Goal: Task Accomplishment & Management: Use online tool/utility

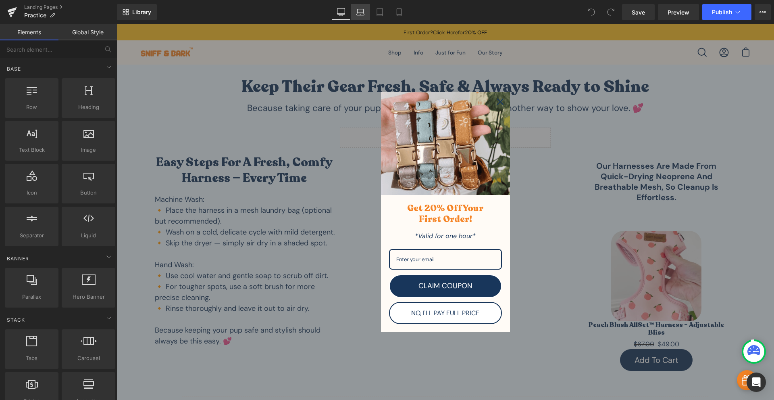
click at [363, 10] on icon at bounding box center [361, 12] width 8 height 8
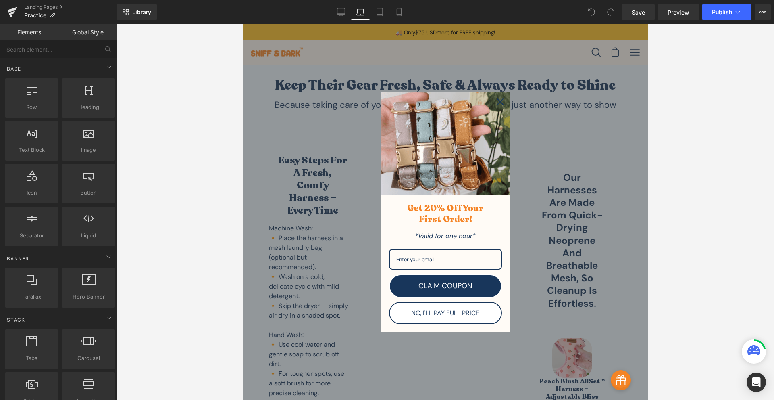
click at [498, 101] on icon "close icon" at bounding box center [500, 101] width 6 height 6
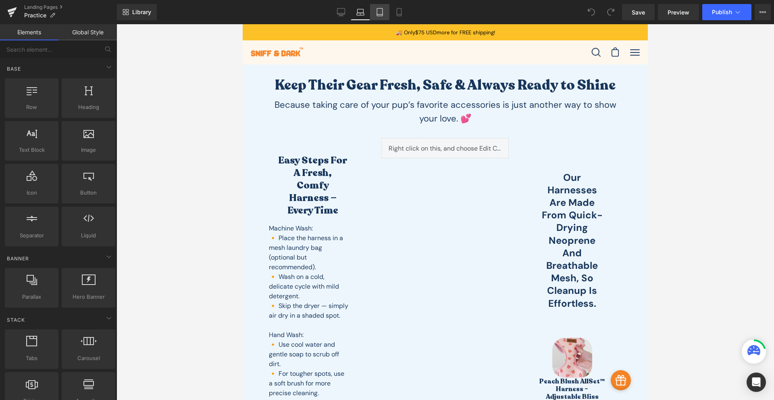
click at [382, 17] on link "Tablet" at bounding box center [379, 12] width 19 height 16
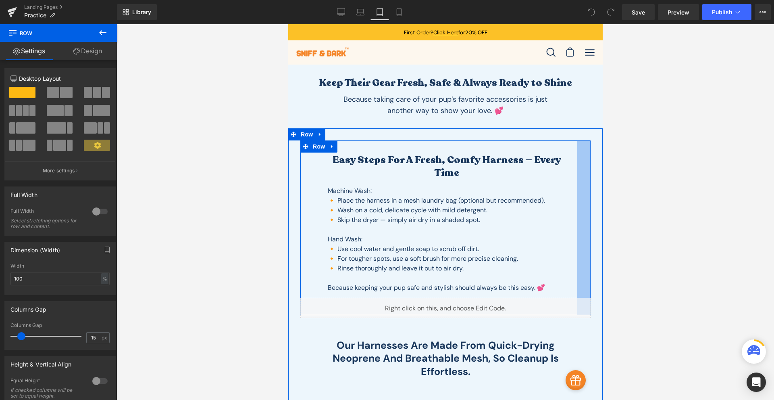
drag, startPoint x: 575, startPoint y: 184, endPoint x: 588, endPoint y: 218, distance: 36.5
click at [588, 218] on div "Easy Steps for a Fresh, Comfy Harness — Every Time Heading Machine Wash: 🔸 Plac…" at bounding box center [445, 368] width 315 height 481
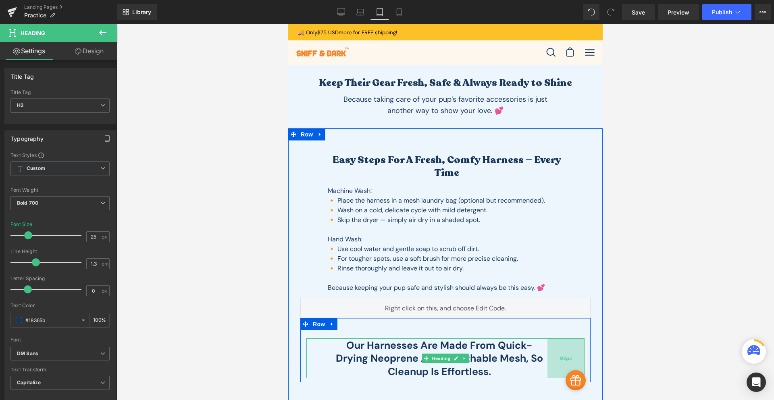
drag, startPoint x: 580, startPoint y: 341, endPoint x: 568, endPoint y: 354, distance: 18.0
click at [568, 354] on div "92px" at bounding box center [565, 358] width 37 height 40
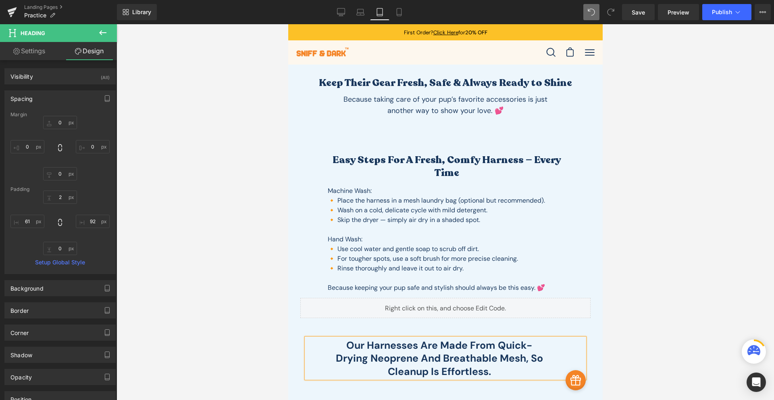
drag, startPoint x: 589, startPoint y: 20, endPoint x: 594, endPoint y: 16, distance: 6.0
click at [591, 19] on div "Library Tablet Desktop Laptop Tablet Mobile Save Preview Publish Scheduled View…" at bounding box center [445, 12] width 657 height 24
type input "0"
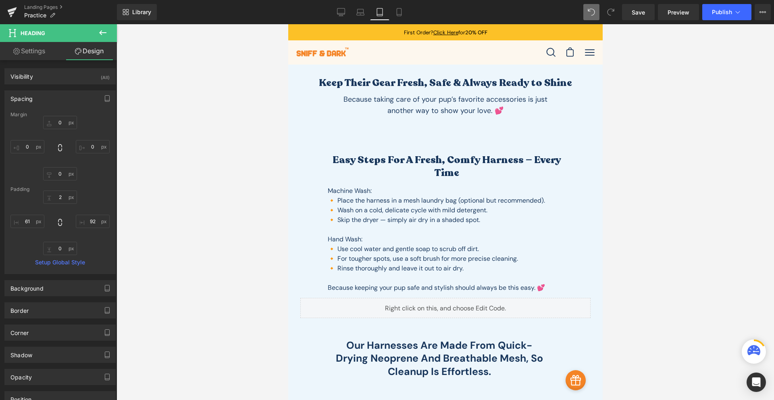
type input "0"
type input "2"
type input "92"
type input "0"
type input "61"
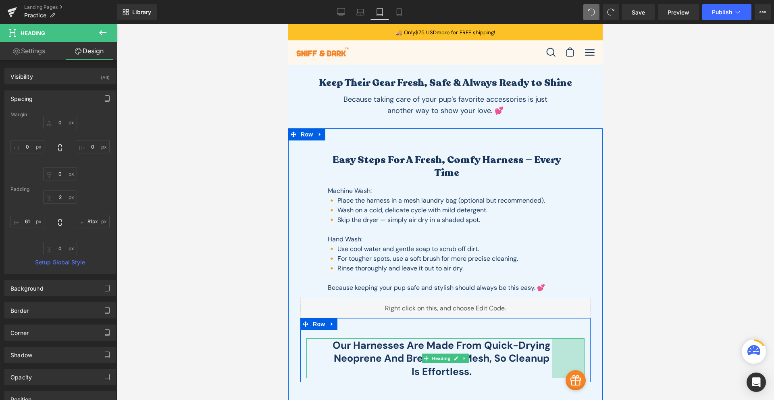
drag, startPoint x: 854, startPoint y: 687, endPoint x: 803, endPoint y: 698, distance: 52.8
type input "109px"
click at [573, 344] on div "108px" at bounding box center [563, 358] width 44 height 40
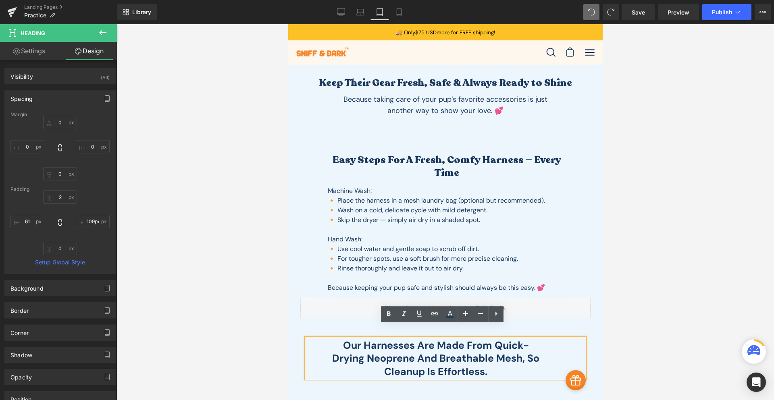
click at [315, 344] on div "Our harnesses are made from quick-drying neoprene and breathable mesh, so clean…" at bounding box center [445, 358] width 278 height 40
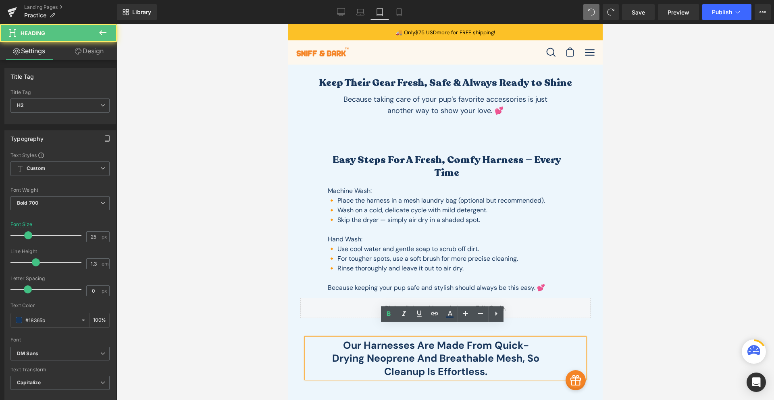
click at [338, 341] on h2 "Our harnesses are made from quick-drying neoprene and breathable mesh, so clean…" at bounding box center [436, 359] width 210 height 40
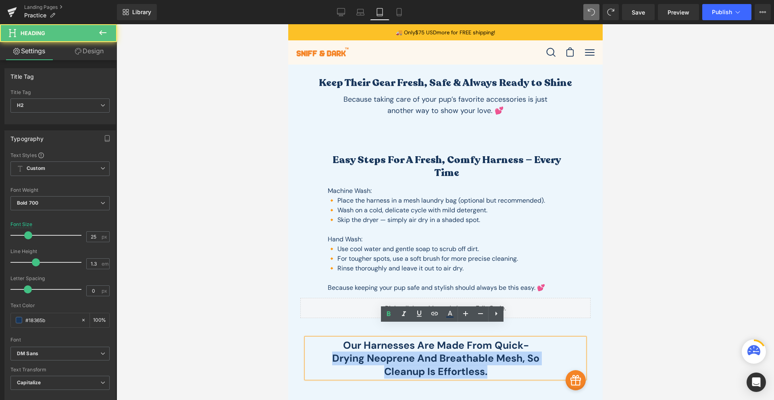
drag, startPoint x: 302, startPoint y: 340, endPoint x: 315, endPoint y: 344, distance: 13.0
click at [315, 344] on div "Our harnesses are made from quick-drying neoprene and breathable mesh, so clean…" at bounding box center [445, 358] width 278 height 40
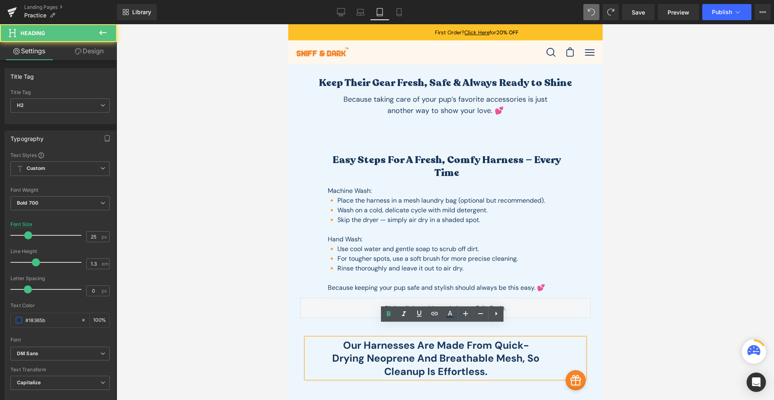
click at [292, 345] on div "Easy Steps for a Fresh, Comfy Harness — Every Time Heading Machine Wash: 🔸 Plac…" at bounding box center [445, 368] width 315 height 481
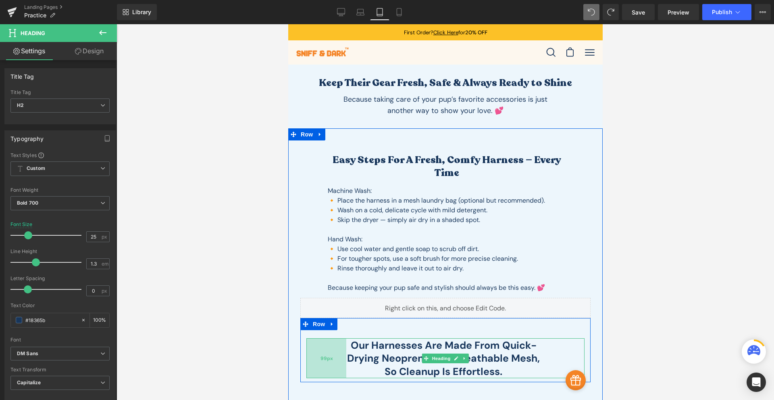
drag, startPoint x: 304, startPoint y: 344, endPoint x: 319, endPoint y: 347, distance: 15.7
click at [319, 347] on div "99px" at bounding box center [326, 358] width 40 height 40
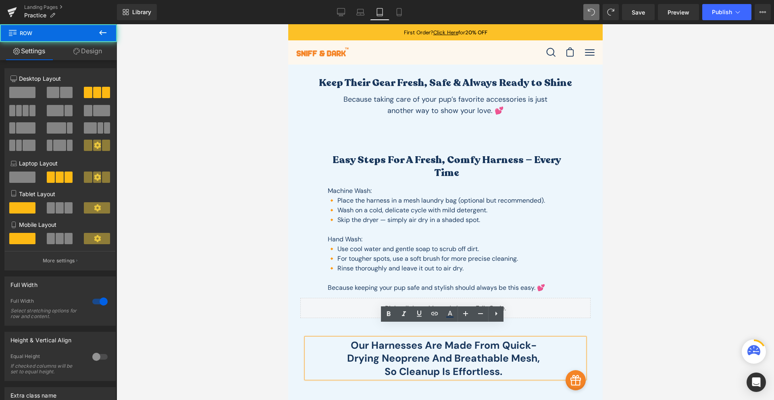
click at [592, 299] on div "Easy Steps for a Fresh, Comfy Harness — Every Time Heading Machine Wash: 🔸 Plac…" at bounding box center [445, 368] width 315 height 481
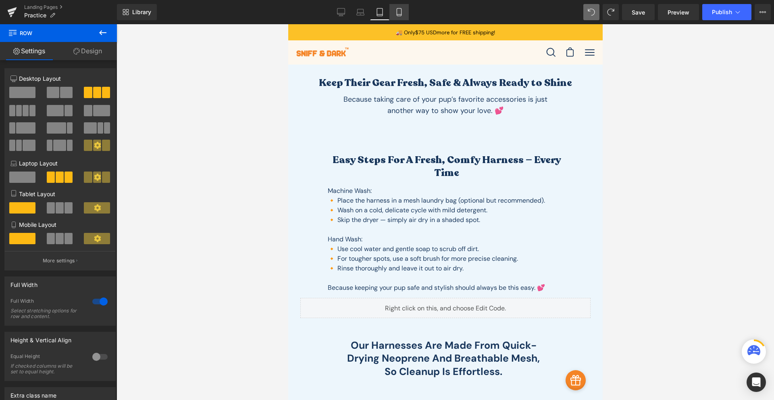
click at [403, 15] on link "Mobile" at bounding box center [399, 12] width 19 height 16
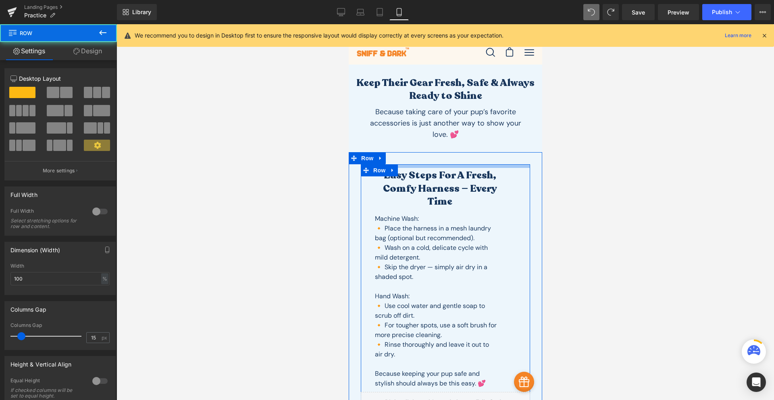
drag, startPoint x: 453, startPoint y: 171, endPoint x: 465, endPoint y: 158, distance: 18.0
click at [465, 158] on div "Easy Steps for a Fresh, Comfy Harness — Every Time Heading Machine Wash: 🔸 Plac…" at bounding box center [445, 406] width 194 height 509
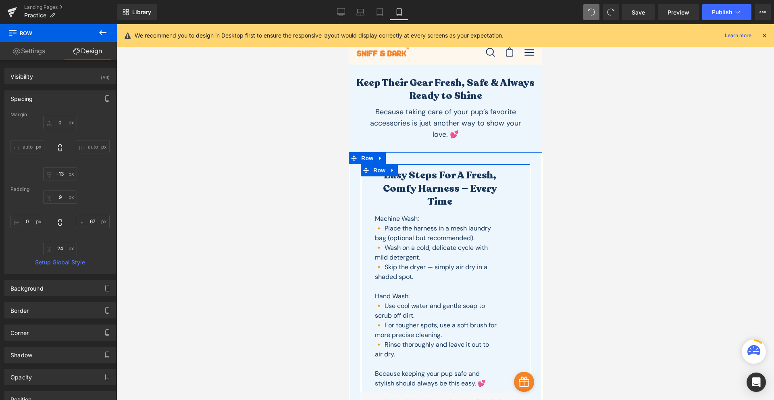
click at [513, 265] on div "Easy Steps for a Fresh, Comfy Harness — Every Time Heading Machine Wash: 🔸 Plac…" at bounding box center [445, 286] width 169 height 245
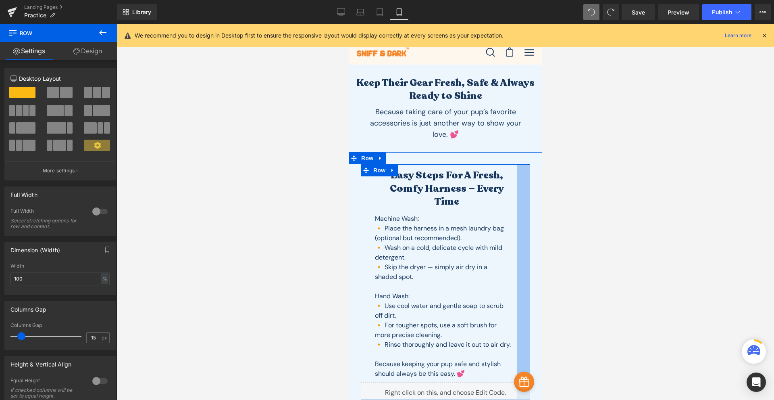
drag, startPoint x: 521, startPoint y: 266, endPoint x: 546, endPoint y: 310, distance: 50.2
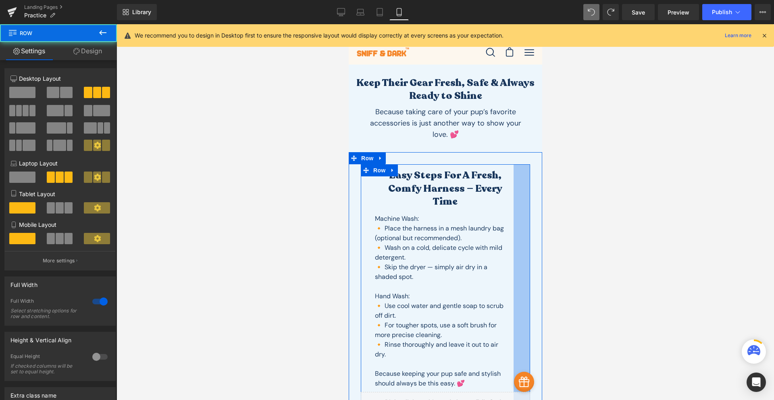
click at [532, 303] on div "Easy Steps for a Fresh, Comfy Harness — Every Time Heading Machine Wash: 🔸 Plac…" at bounding box center [445, 406] width 194 height 509
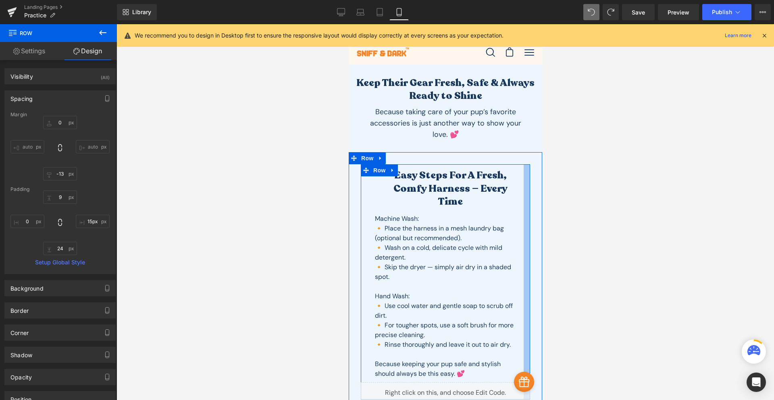
type input "14px"
drag, startPoint x: 518, startPoint y: 298, endPoint x: 529, endPoint y: 304, distance: 12.5
click at [529, 304] on div "Easy Steps for a Fresh, Comfy Harness — Every Time Heading Machine Wash: 🔸 Plac…" at bounding box center [445, 401] width 194 height 499
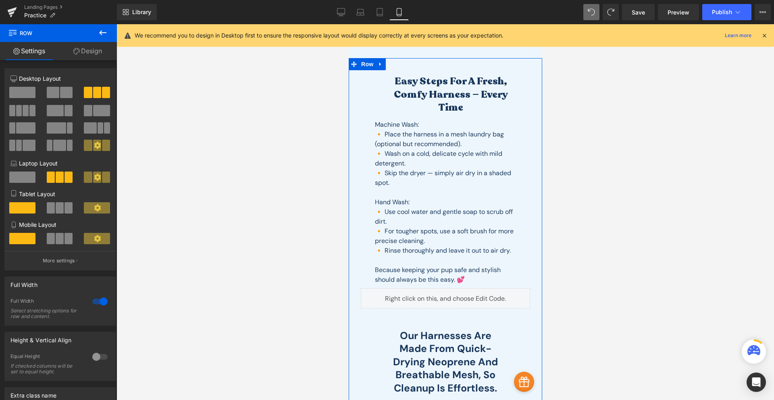
scroll to position [188, 0]
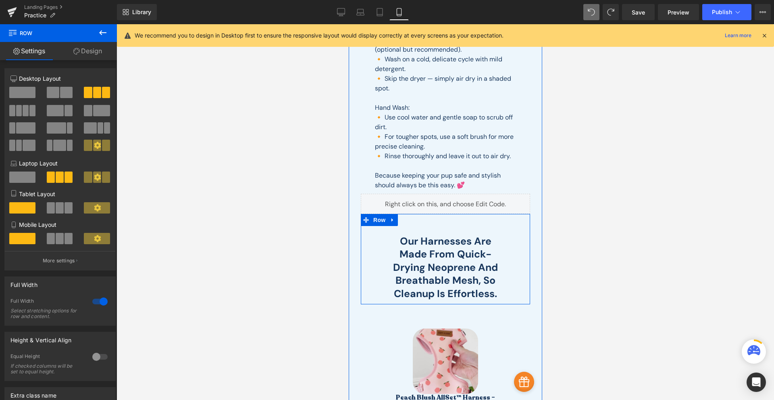
click at [447, 214] on div "Our harnesses are made from quick-drying neoprene and breathable mesh, so clean…" at bounding box center [445, 259] width 169 height 91
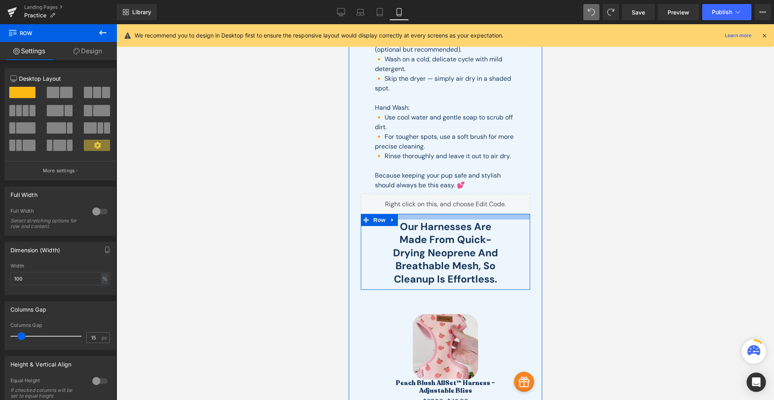
drag, startPoint x: 445, startPoint y: 212, endPoint x: 459, endPoint y: 197, distance: 20.0
click at [459, 197] on div "Easy Steps for a Fresh, Comfy Harness — Every Time Heading Machine Wash: 🔸 Plac…" at bounding box center [445, 206] width 194 height 484
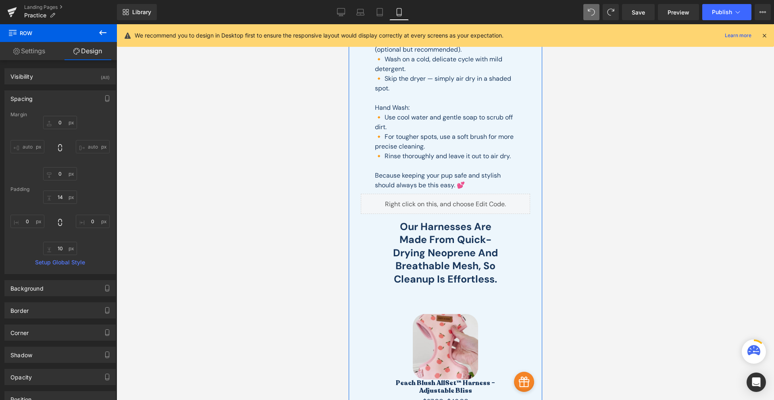
scroll to position [282, 0]
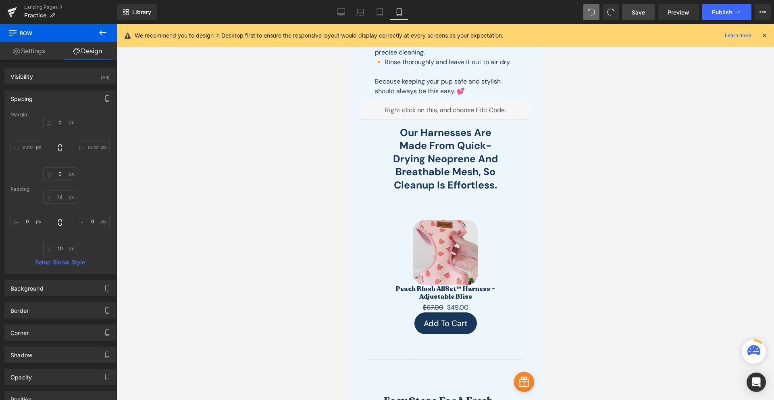
click at [631, 9] on link "Save" at bounding box center [638, 12] width 33 height 16
click at [664, 10] on link "Preview" at bounding box center [678, 12] width 41 height 16
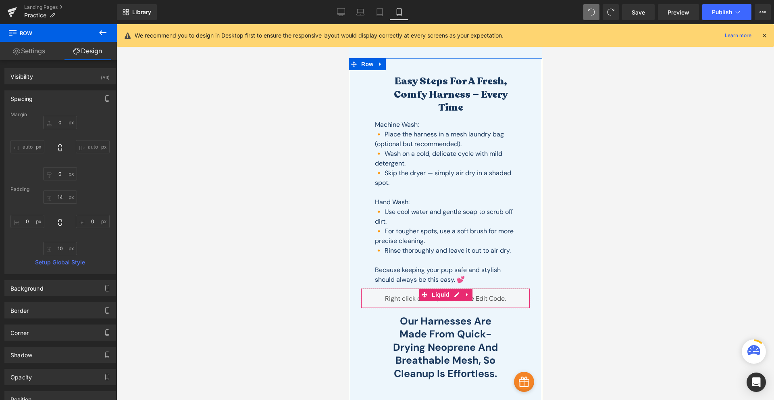
scroll to position [188, 0]
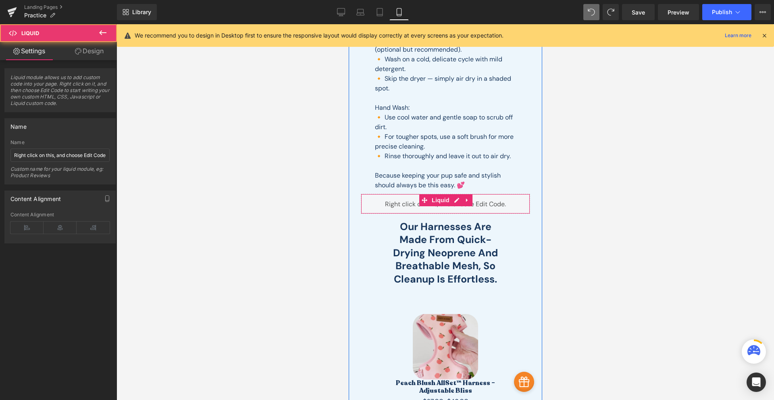
click at [446, 194] on div "Liquid" at bounding box center [445, 204] width 169 height 20
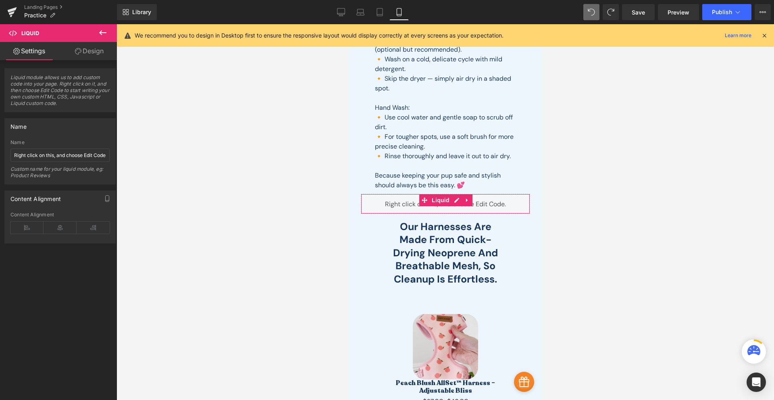
click at [86, 54] on link "Design" at bounding box center [89, 51] width 58 height 18
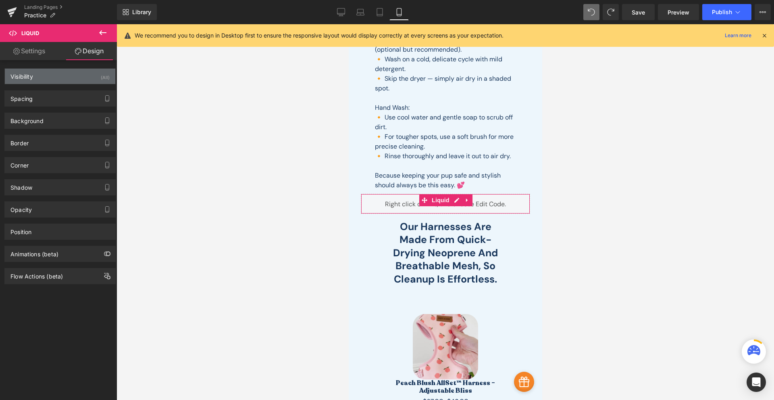
click at [37, 80] on div "Visibility (All)" at bounding box center [60, 76] width 111 height 15
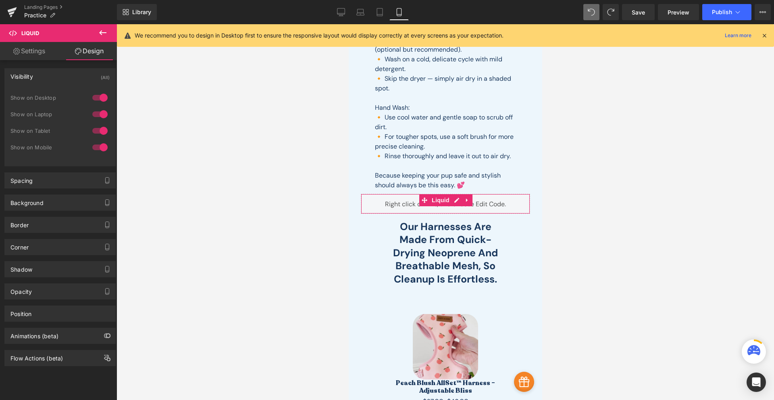
click at [45, 79] on div "Visibility (All)" at bounding box center [60, 76] width 111 height 15
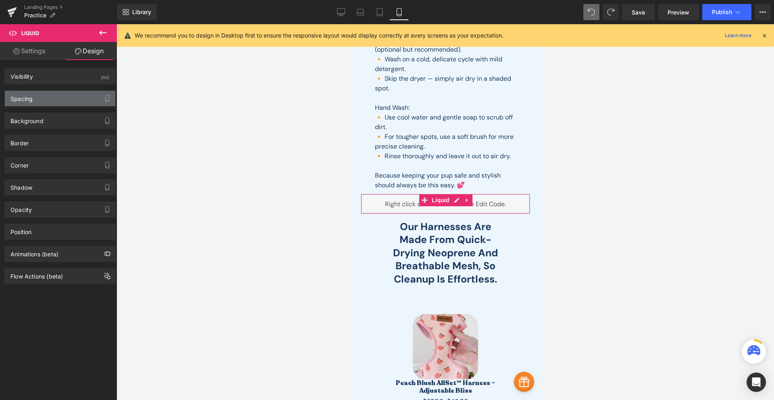
click at [43, 100] on div "Spacing" at bounding box center [60, 98] width 111 height 15
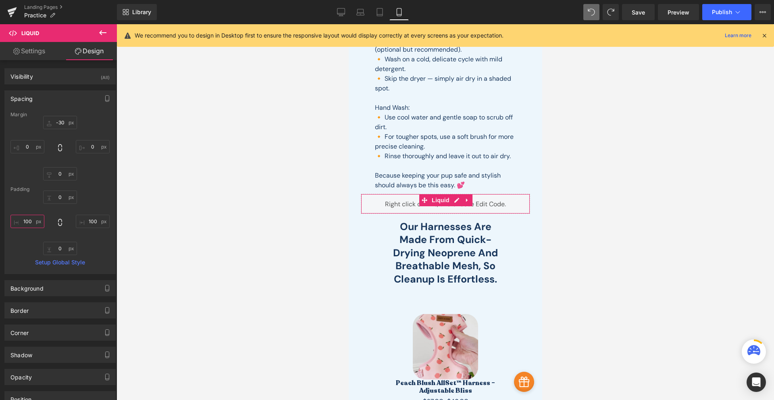
click at [22, 227] on input "100" at bounding box center [27, 221] width 34 height 13
type input "0"
click at [81, 225] on input "100" at bounding box center [93, 221] width 34 height 13
type input "0"
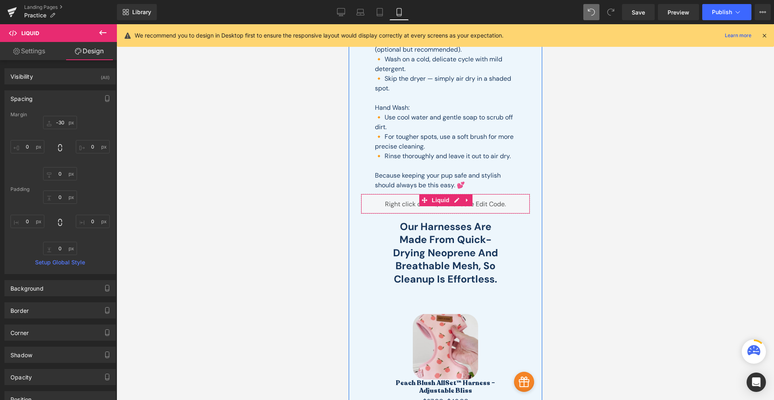
scroll to position [0, 0]
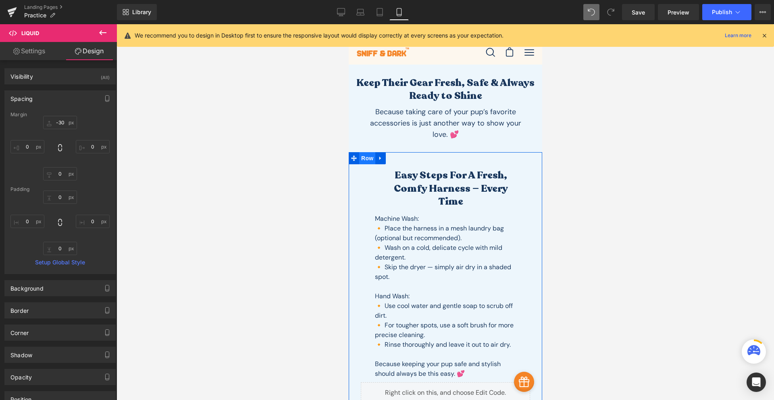
click at [367, 156] on span "Row" at bounding box center [367, 158] width 16 height 12
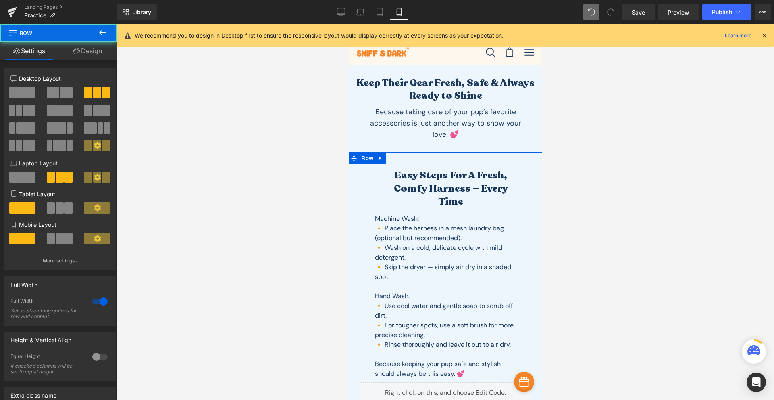
click at [85, 51] on link "Design" at bounding box center [87, 51] width 58 height 18
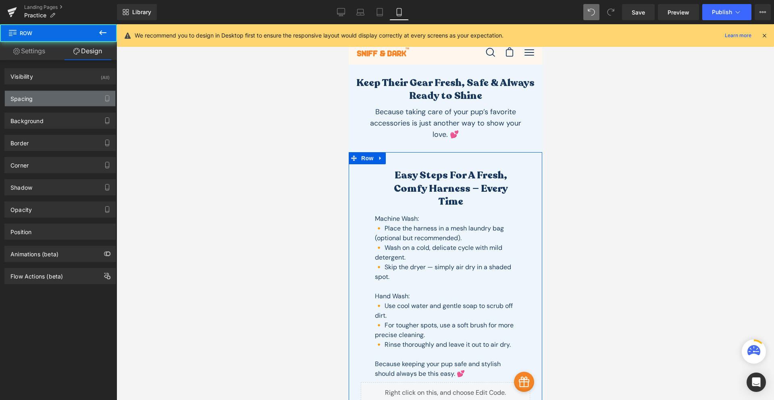
type input "0"
type input "30"
type input "10"
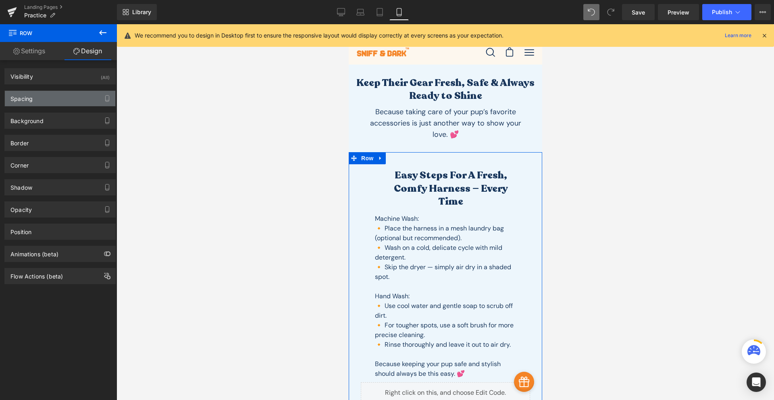
click at [30, 98] on div "Spacing" at bounding box center [21, 96] width 22 height 11
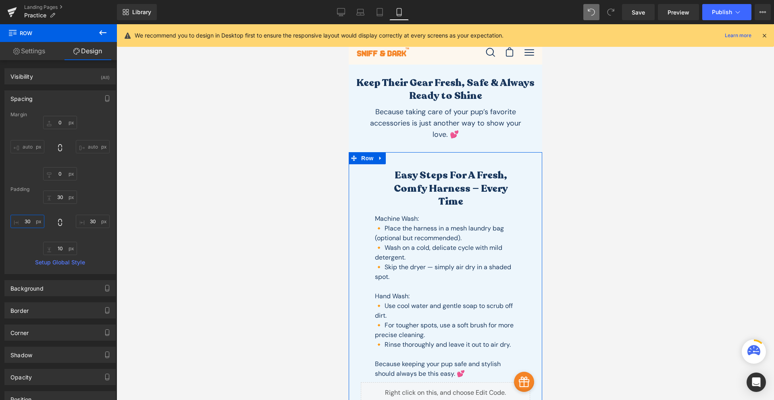
click at [31, 226] on input "30" at bounding box center [27, 221] width 34 height 13
type input "0"
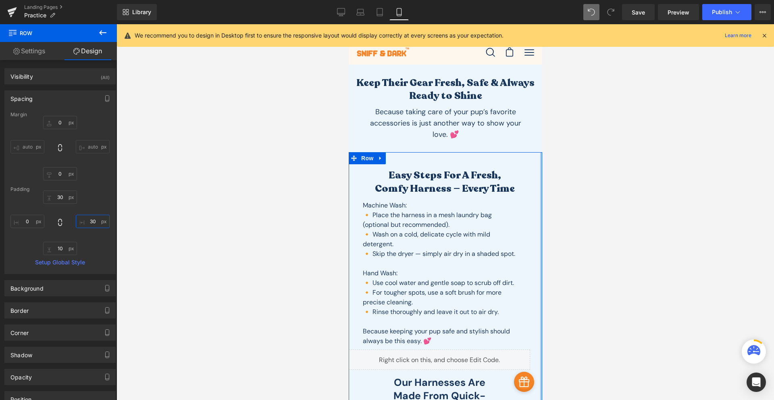
click at [85, 221] on input "30" at bounding box center [93, 221] width 34 height 13
type input "0"
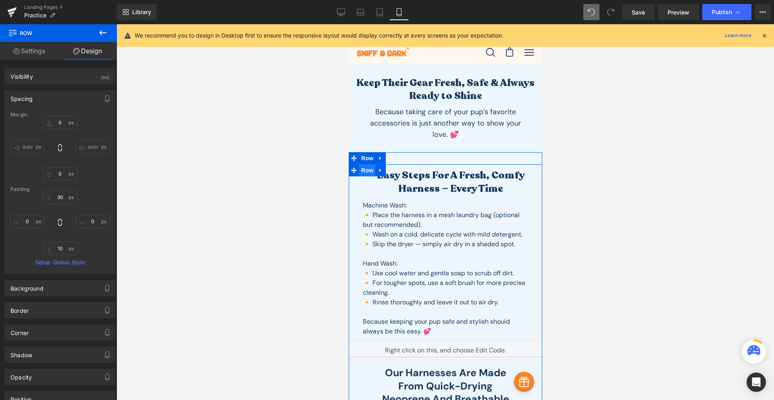
click at [364, 172] on span "Row" at bounding box center [367, 170] width 16 height 12
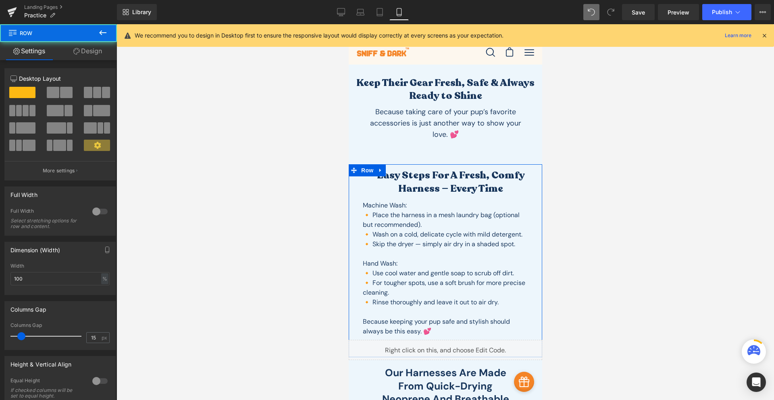
click at [96, 62] on div "Column Size Customizer 12 Desktop Layout Laptop Layout Tablet Layout Mobile Lay…" at bounding box center [60, 121] width 121 height 118
click at [96, 58] on link "Design" at bounding box center [87, 51] width 58 height 18
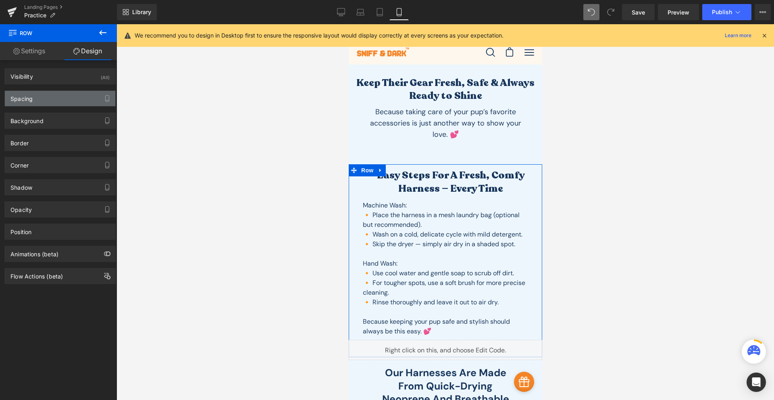
click at [27, 100] on div "Spacing" at bounding box center [21, 96] width 22 height 11
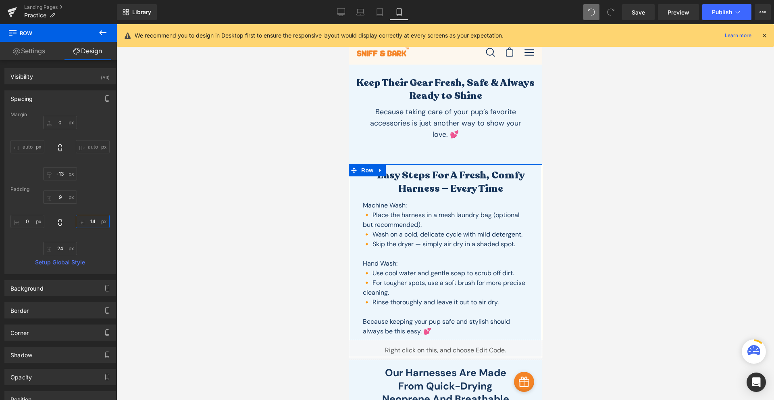
click at [96, 223] on input "14" at bounding box center [93, 221] width 34 height 13
type input "0"
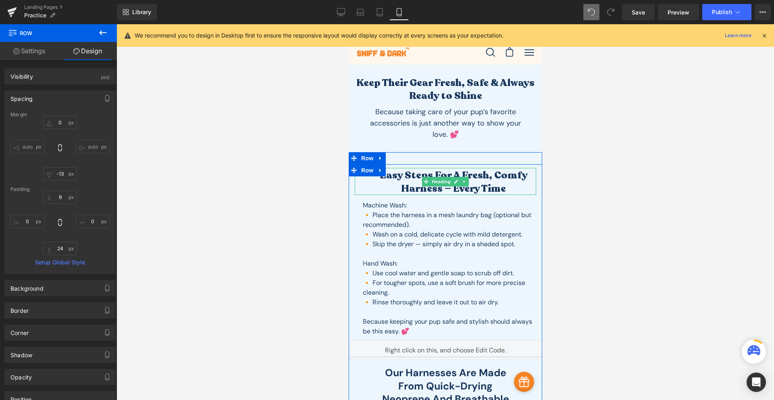
click at [476, 181] on h2 "Easy Steps for a Fresh, Comfy Harness — Every Time" at bounding box center [453, 182] width 165 height 26
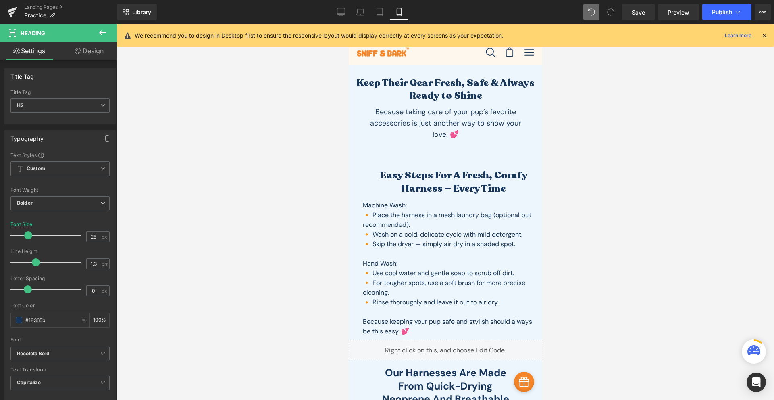
click at [94, 54] on link "Design" at bounding box center [89, 51] width 58 height 18
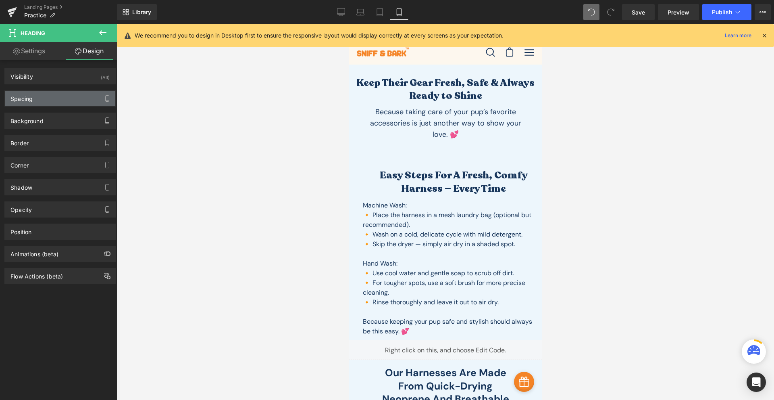
type input "0"
type input "2"
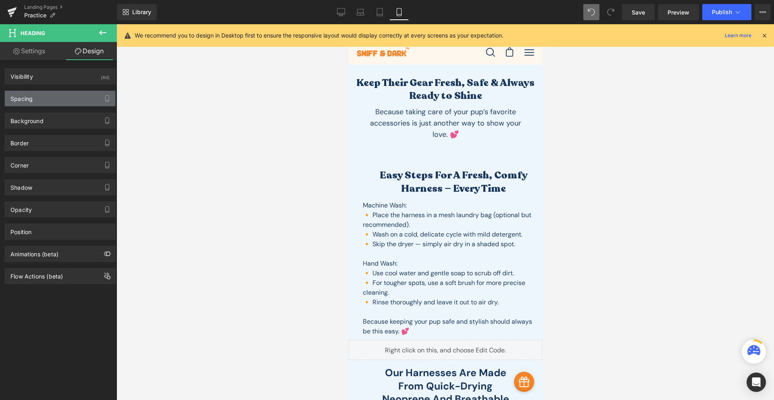
type input "0"
click at [43, 98] on div "Spacing" at bounding box center [60, 98] width 111 height 15
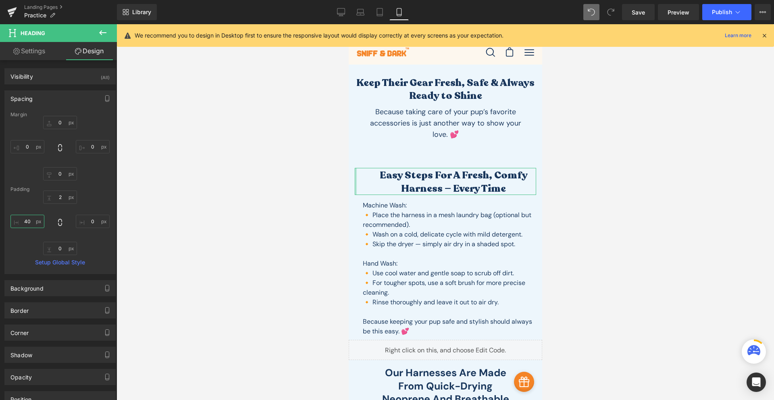
click at [33, 224] on input "40" at bounding box center [27, 221] width 34 height 13
type input "1"
type input "0"
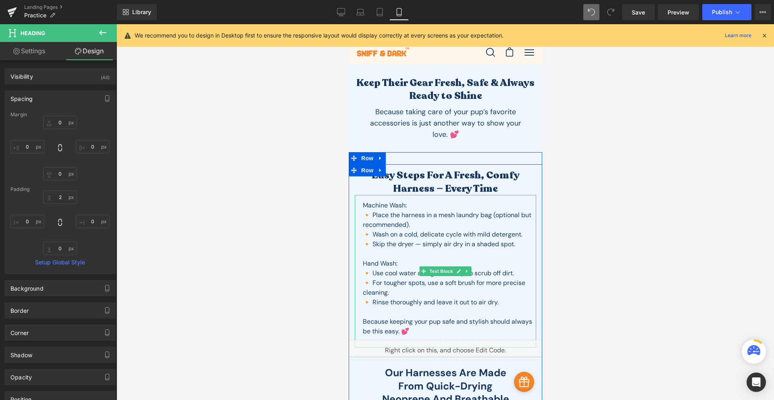
click at [513, 231] on p "🔸 Wash on a cold, delicate cycle with mild detergent." at bounding box center [449, 234] width 173 height 10
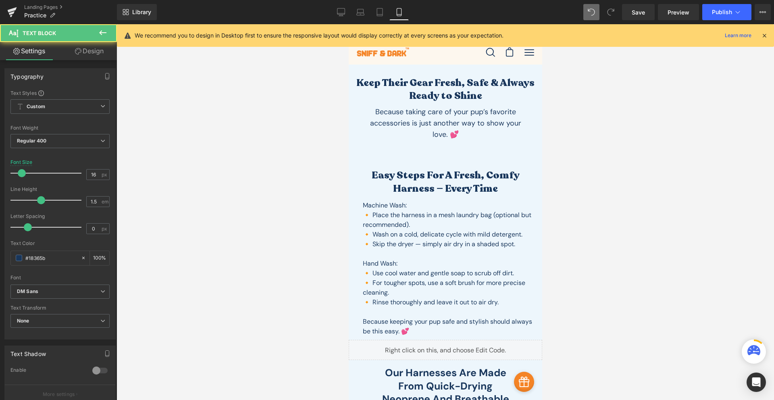
click at [89, 52] on link "Design" at bounding box center [89, 51] width 58 height 18
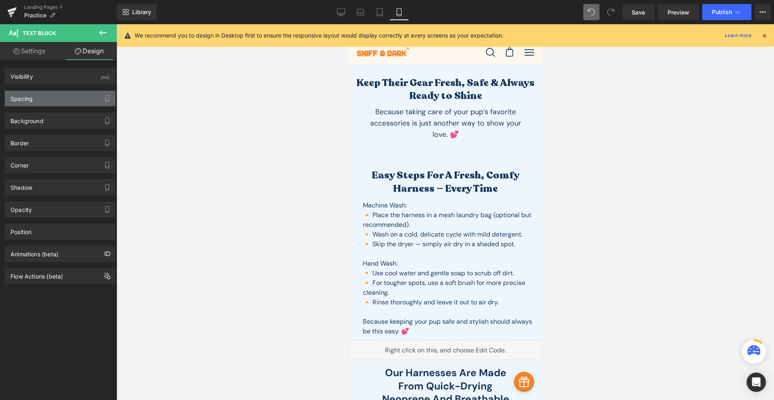
type input "0"
type input "14"
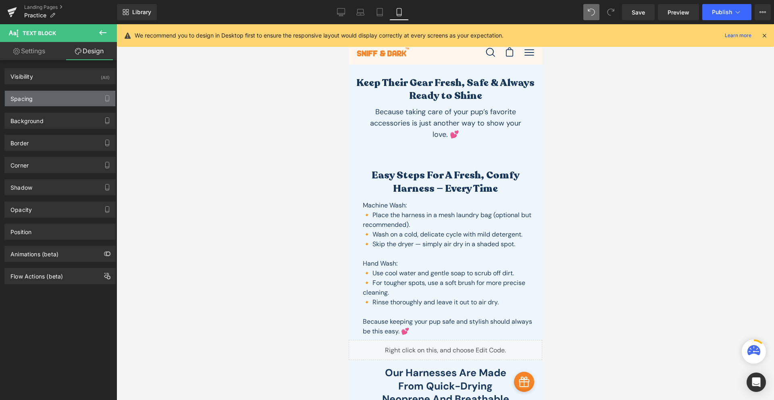
type input "0"
type input "28"
click at [35, 102] on div "Spacing" at bounding box center [60, 98] width 111 height 15
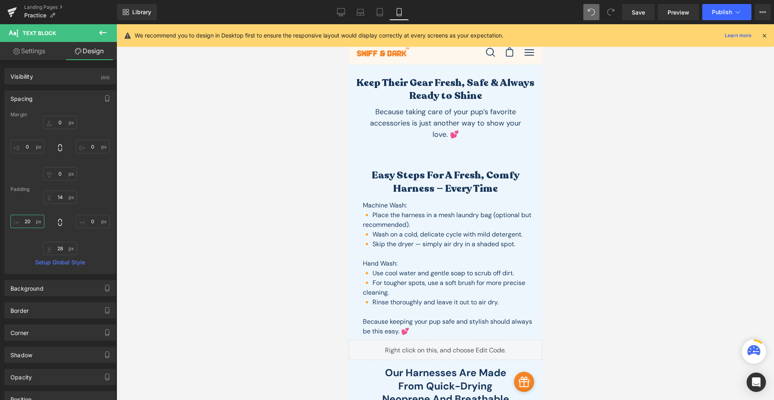
click at [35, 223] on input "20" at bounding box center [27, 221] width 34 height 13
type input "0"
click at [651, 13] on link "Save" at bounding box center [638, 12] width 33 height 16
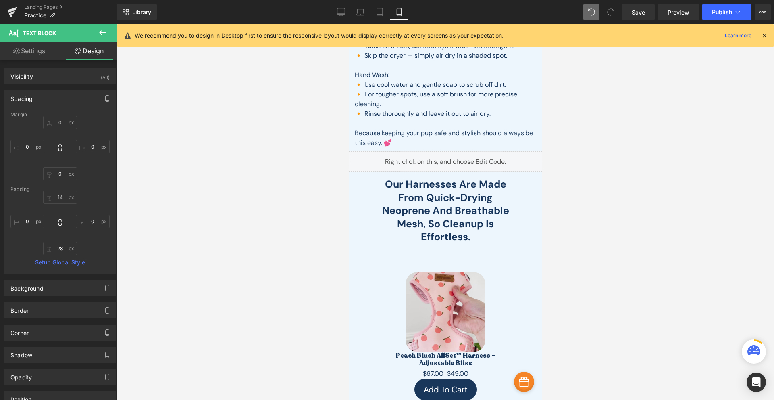
click at [449, 193] on h2 "Our harnesses are made from quick-drying neoprene and breathable mesh, so clean…" at bounding box center [445, 211] width 132 height 66
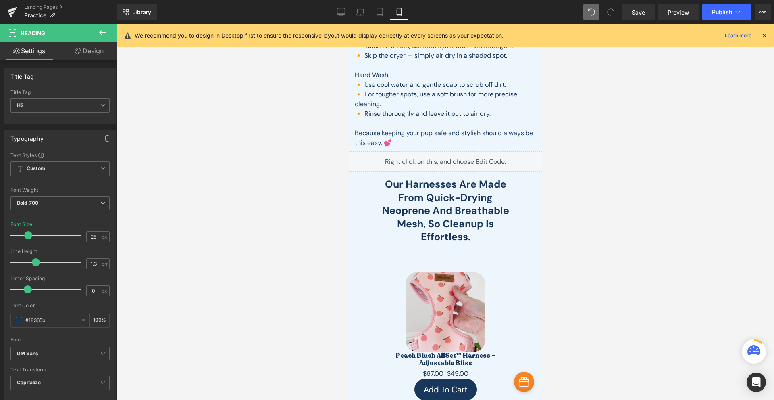
click at [92, 42] on div "Heading Settings Design Title Tag H1 H2 H3 H4 H5 H6 Title Tag H2 H1 H2 H3 H4 H5…" at bounding box center [58, 214] width 117 height 380
click at [88, 47] on link "Design" at bounding box center [89, 51] width 58 height 18
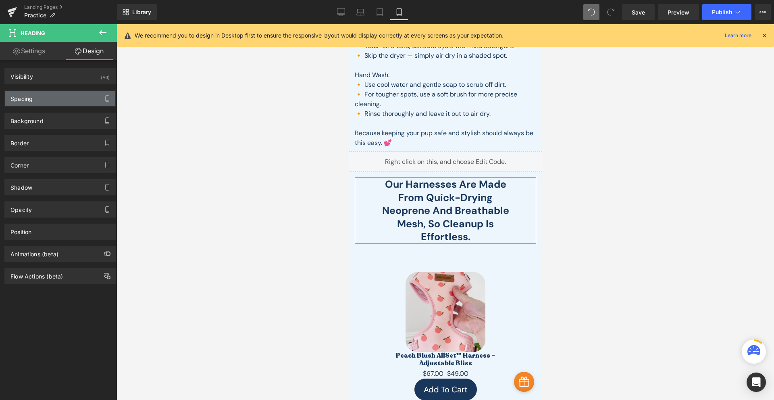
click at [38, 105] on div "Spacing" at bounding box center [60, 98] width 111 height 15
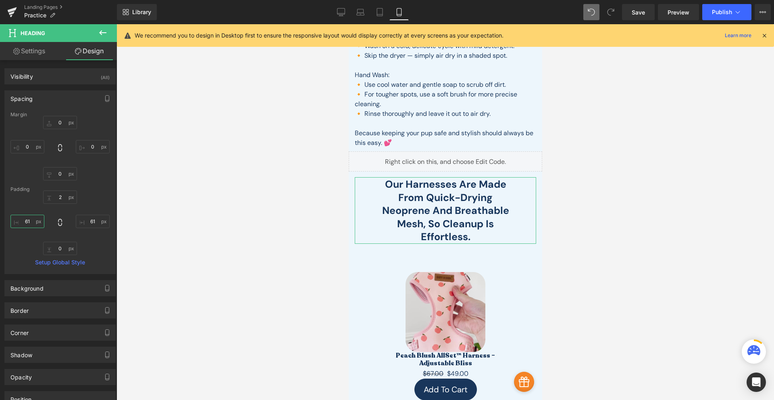
click at [27, 218] on input "61" at bounding box center [27, 221] width 34 height 13
type input "0"
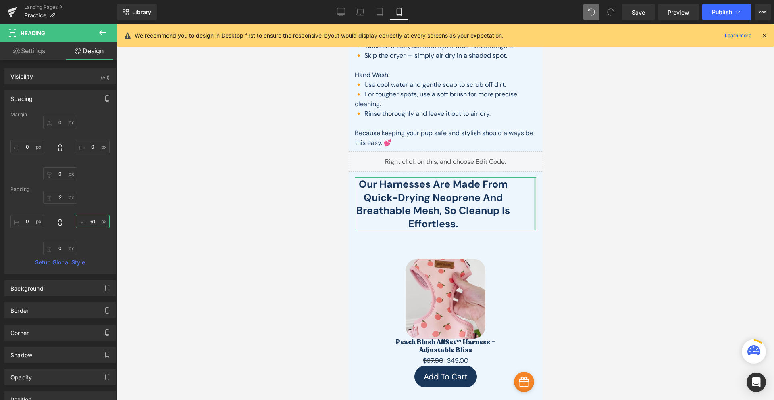
click at [88, 226] on input "61" at bounding box center [93, 221] width 34 height 13
type input "10"
click at [33, 222] on input "0" at bounding box center [27, 221] width 34 height 13
type input "10"
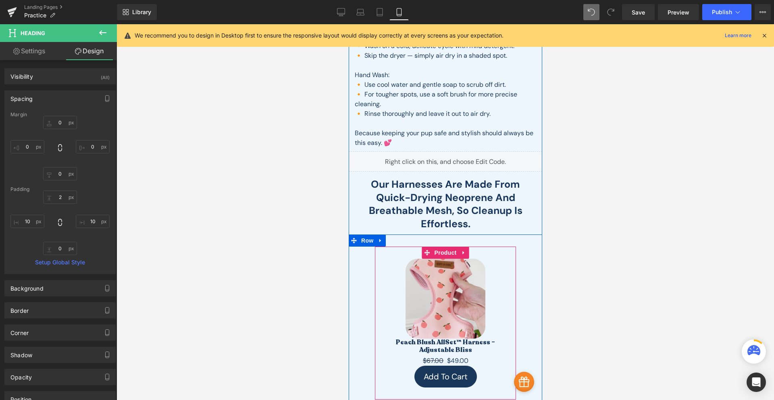
scroll to position [282, 0]
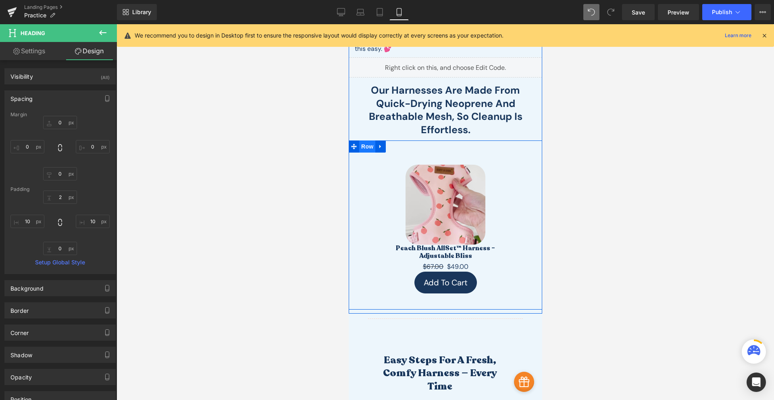
click at [365, 146] on span "Row" at bounding box center [367, 146] width 16 height 12
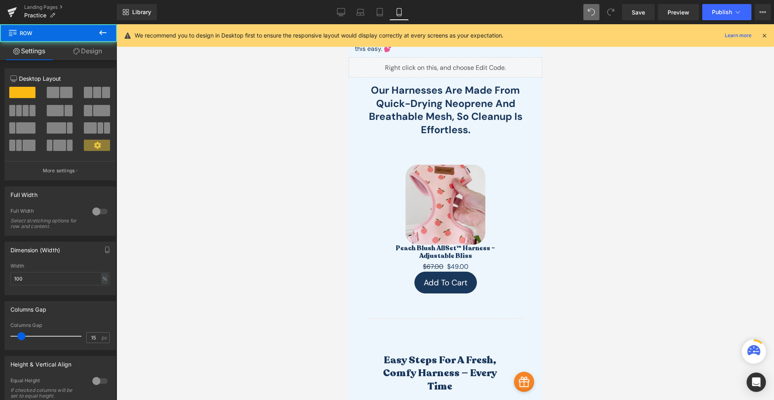
click at [88, 40] on span "Row" at bounding box center [48, 33] width 81 height 18
drag, startPoint x: 84, startPoint y: 45, endPoint x: 40, endPoint y: 132, distance: 97.9
click at [84, 46] on link "Design" at bounding box center [87, 51] width 58 height 18
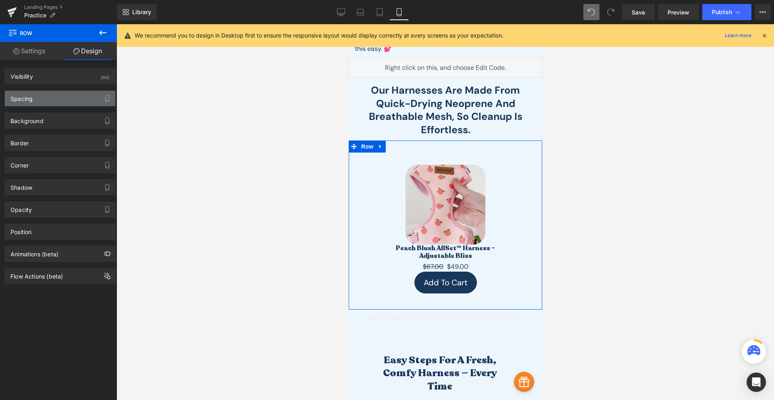
click at [46, 98] on div "Spacing" at bounding box center [60, 98] width 111 height 15
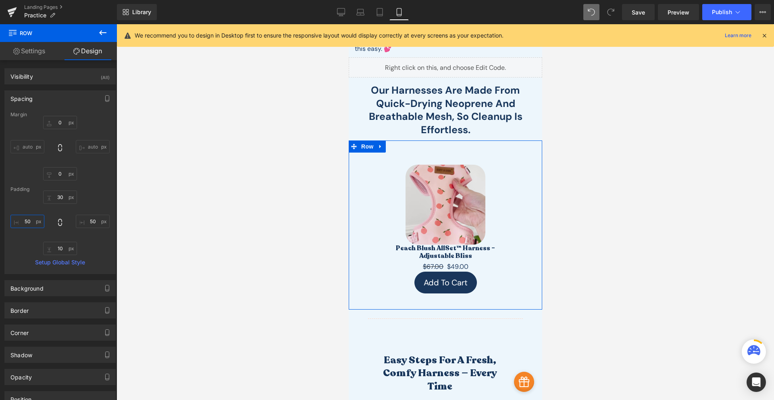
click at [29, 223] on input "50" at bounding box center [27, 221] width 34 height 13
click at [61, 224] on icon at bounding box center [60, 222] width 8 height 8
type input "50"
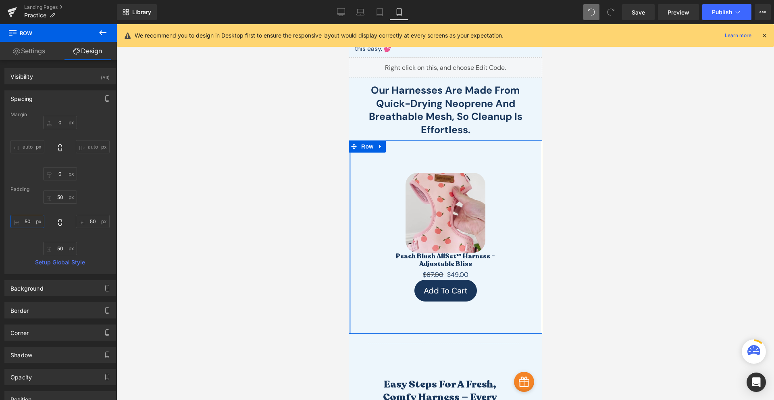
click at [28, 223] on input "50" at bounding box center [27, 221] width 34 height 13
type input "0"
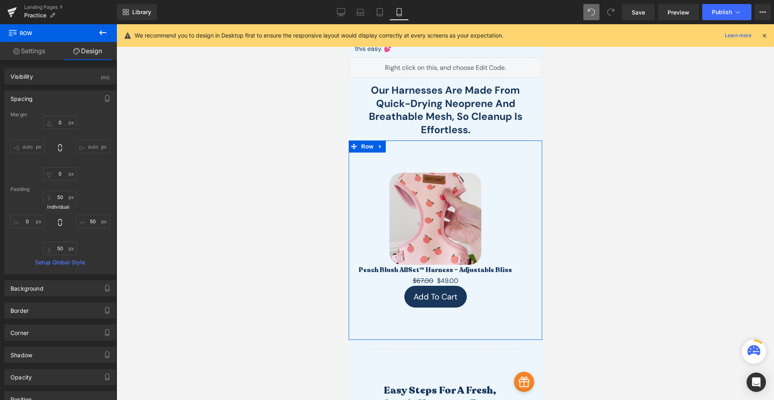
click at [61, 227] on span at bounding box center [60, 222] width 8 height 9
type input "0"
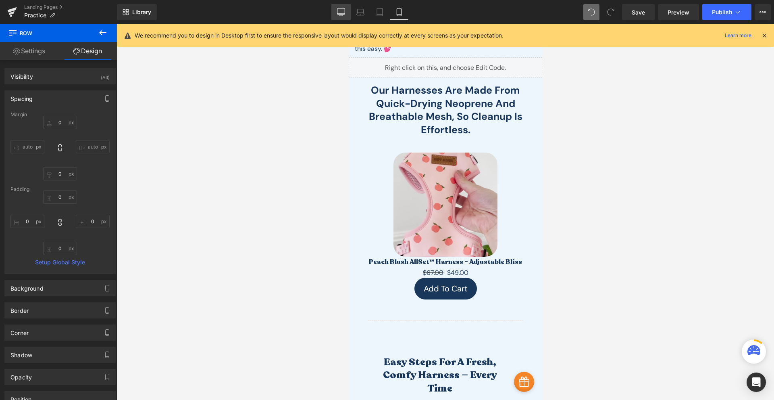
click at [343, 15] on icon at bounding box center [342, 11] width 8 height 6
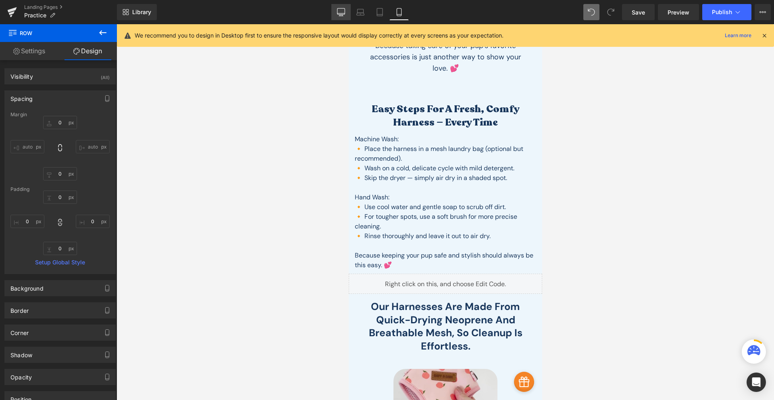
type input "0"
type input "30"
type input "50"
type input "10"
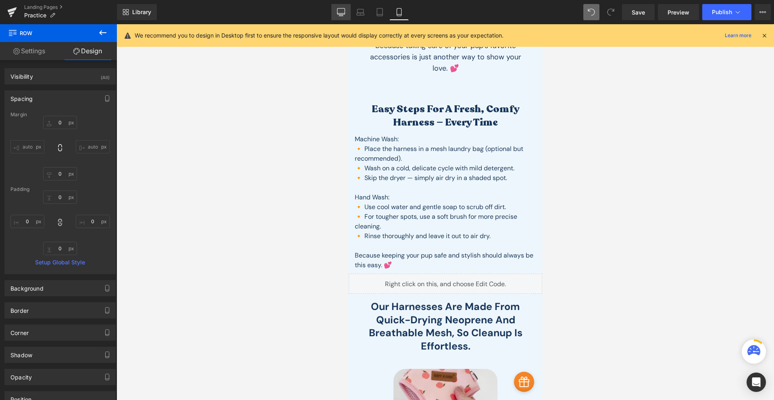
type input "50"
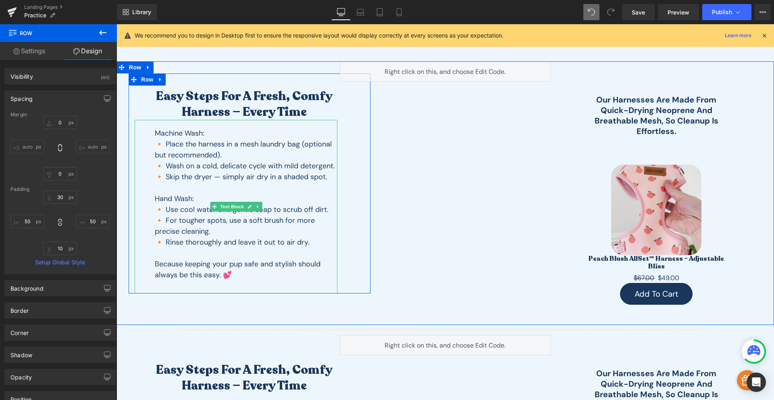
scroll to position [254, 0]
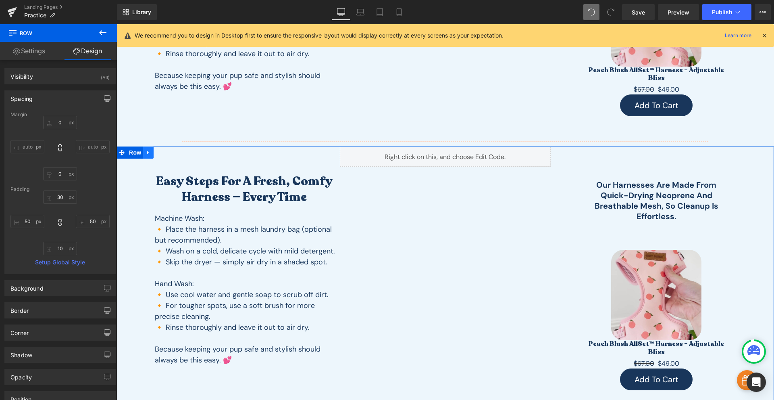
click at [147, 151] on icon at bounding box center [148, 153] width 2 height 4
click at [169, 151] on icon at bounding box center [170, 153] width 6 height 6
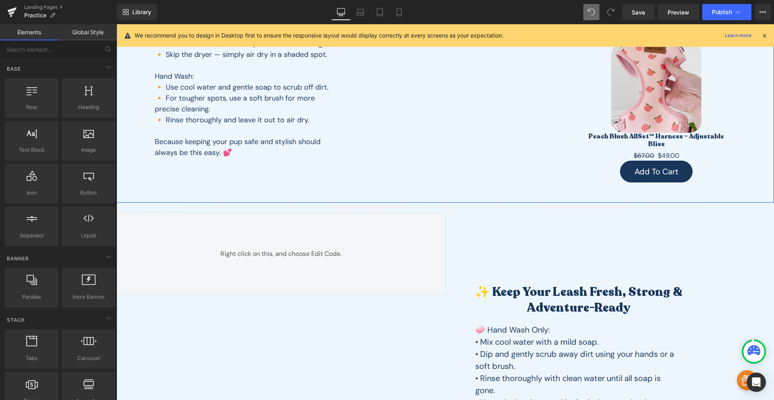
scroll to position [0, 0]
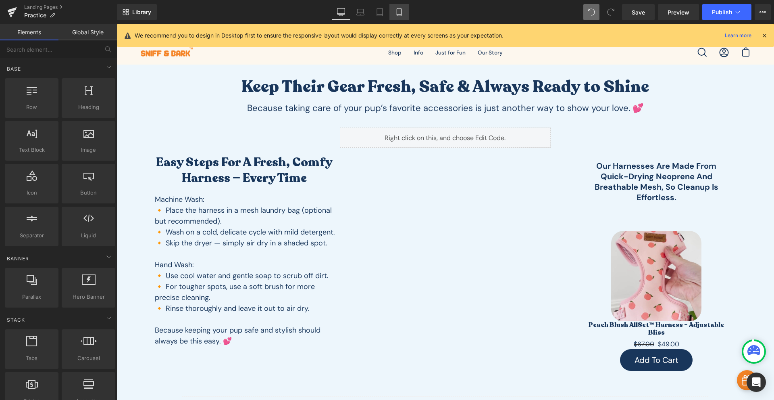
click at [396, 6] on link "Mobile" at bounding box center [399, 12] width 19 height 16
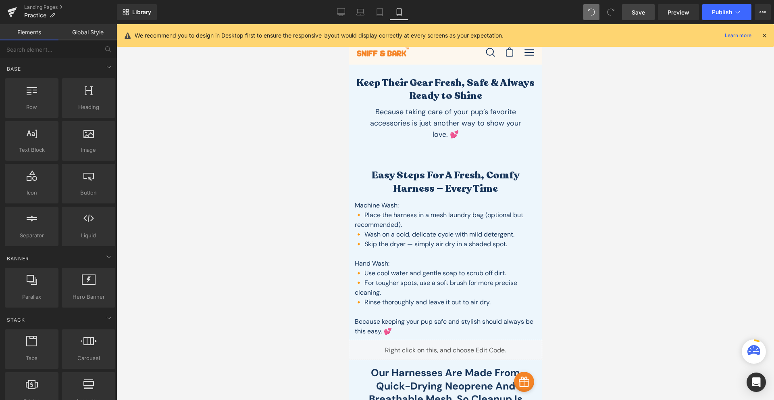
click at [636, 5] on link "Save" at bounding box center [638, 12] width 33 height 16
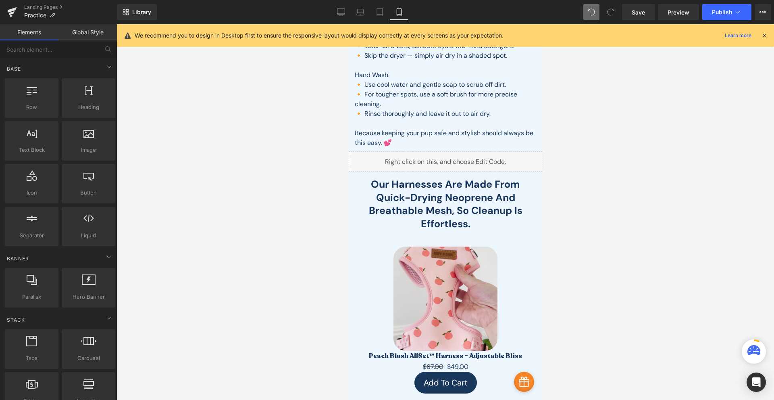
scroll to position [282, 0]
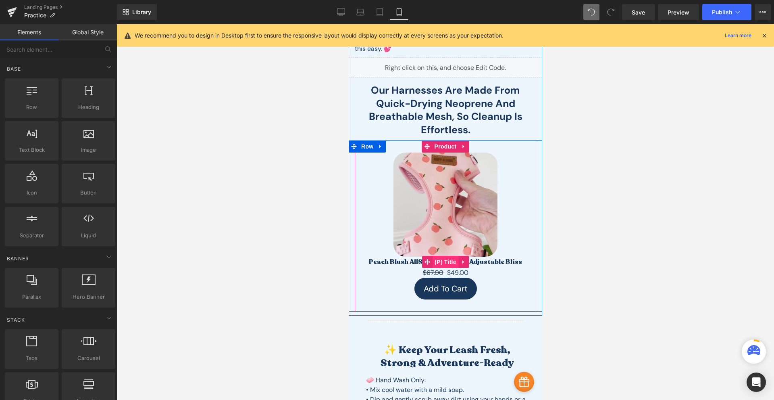
click at [445, 262] on span "(P) Title" at bounding box center [445, 262] width 26 height 12
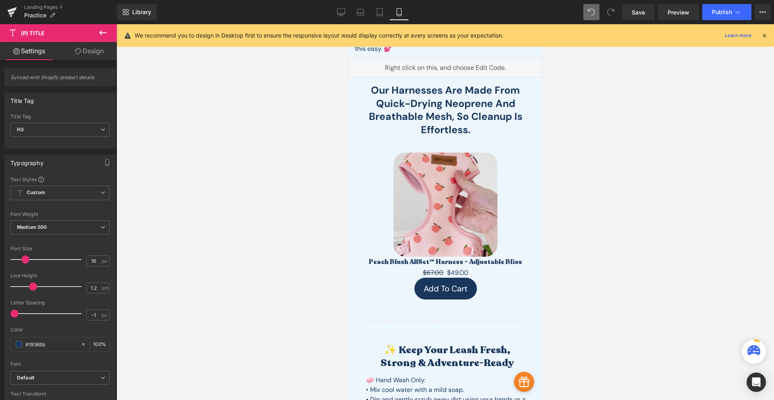
click at [80, 55] on link "Design" at bounding box center [89, 51] width 58 height 18
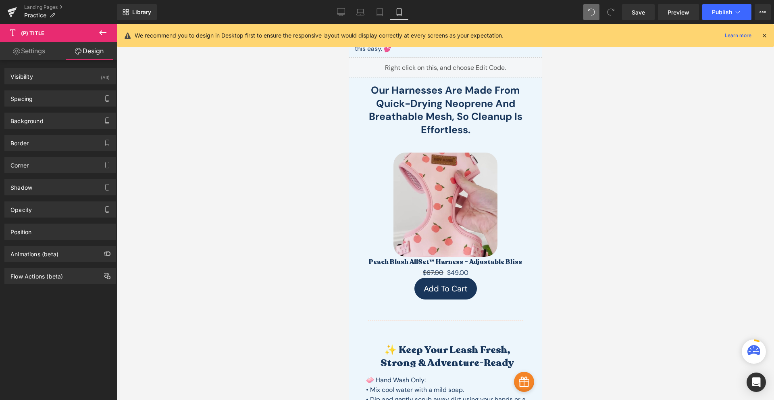
type input "0"
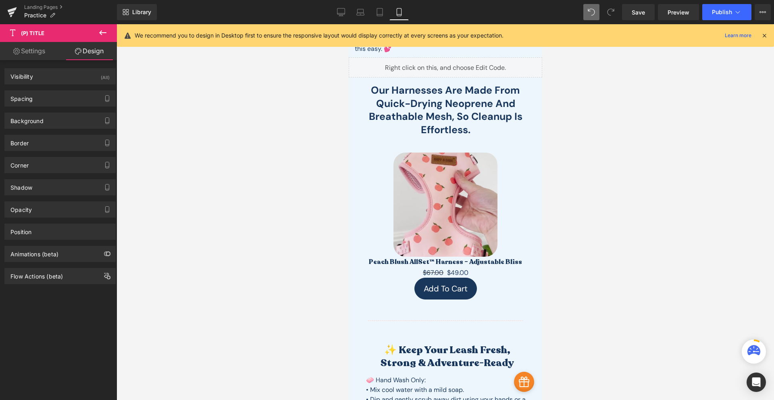
type input "0"
click at [49, 100] on div "Spacing" at bounding box center [60, 98] width 111 height 15
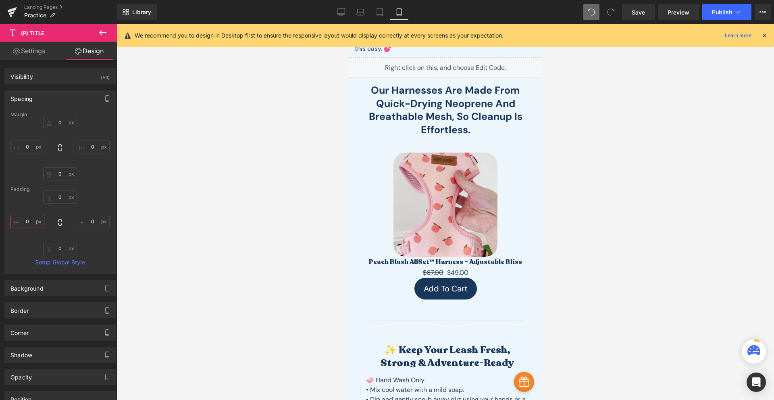
click at [30, 219] on input "0" at bounding box center [27, 221] width 34 height 13
type input "30"
click at [86, 225] on input "0" at bounding box center [93, 221] width 34 height 13
type input "30"
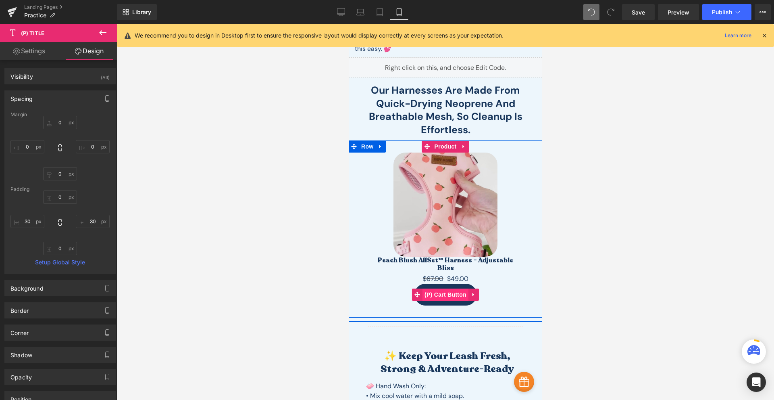
click at [451, 291] on span "(P) Cart Button" at bounding box center [445, 294] width 46 height 12
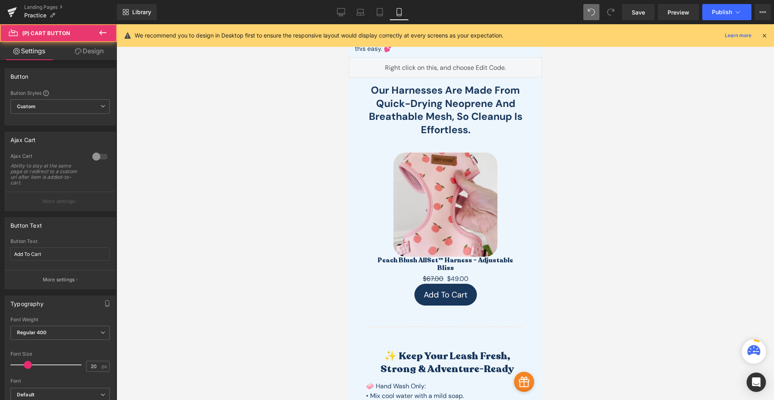
click at [75, 48] on icon at bounding box center [78, 51] width 6 height 6
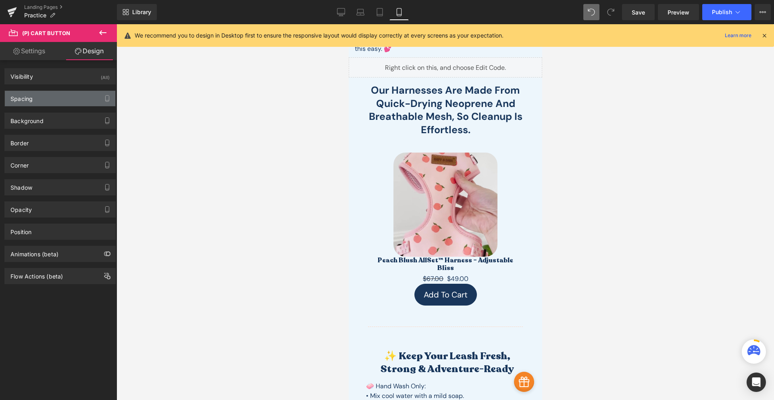
click at [36, 95] on div "Spacing" at bounding box center [60, 98] width 111 height 15
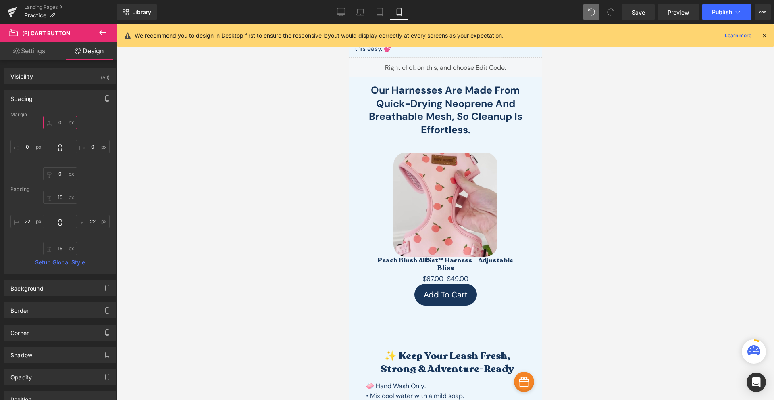
click at [59, 125] on input "0" at bounding box center [60, 122] width 34 height 13
click at [59, 118] on input "20." at bounding box center [60, 122] width 34 height 13
type input "20"
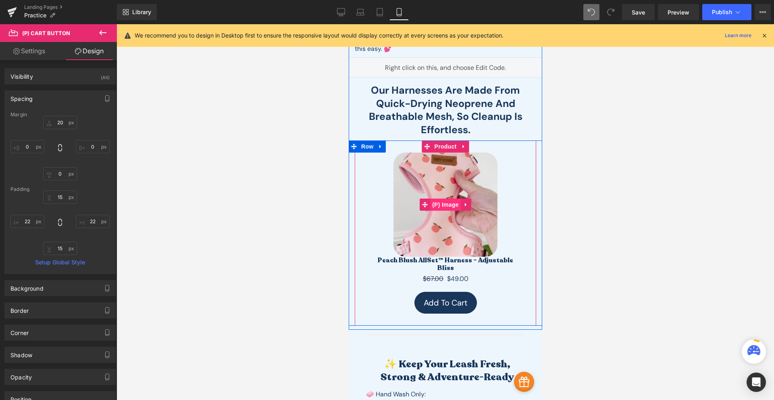
click at [447, 204] on span "(P) Image" at bounding box center [445, 204] width 31 height 12
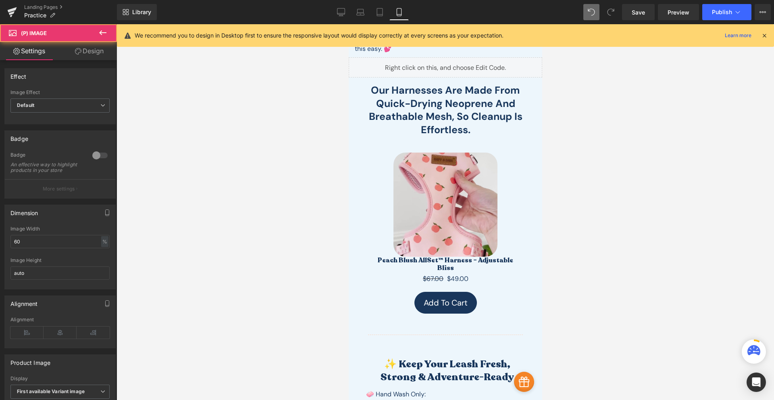
click at [85, 58] on link "Design" at bounding box center [89, 51] width 58 height 18
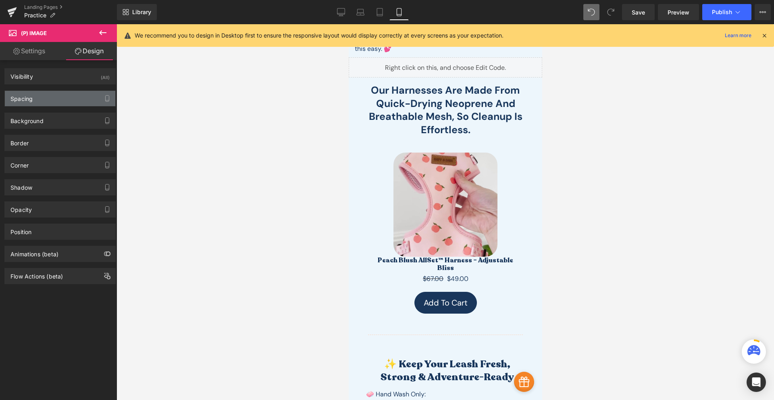
click at [42, 98] on div "Spacing" at bounding box center [60, 98] width 111 height 15
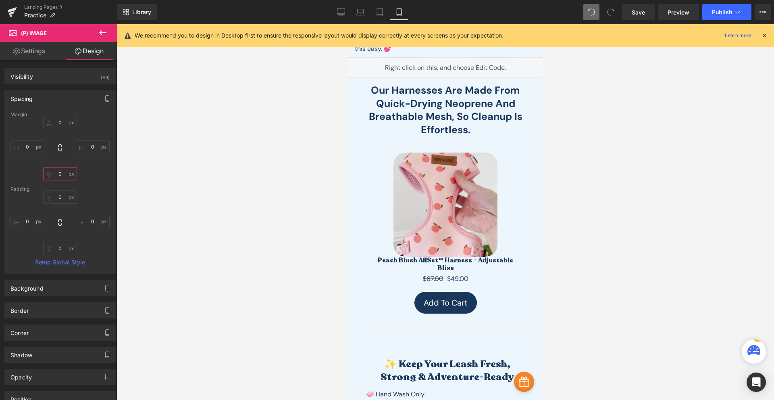
click at [60, 174] on input "0" at bounding box center [60, 173] width 34 height 13
type input "20"
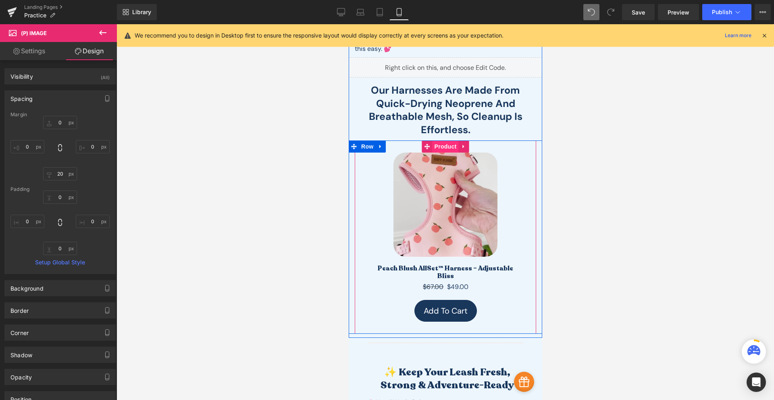
click at [441, 145] on span "Product" at bounding box center [445, 146] width 26 height 12
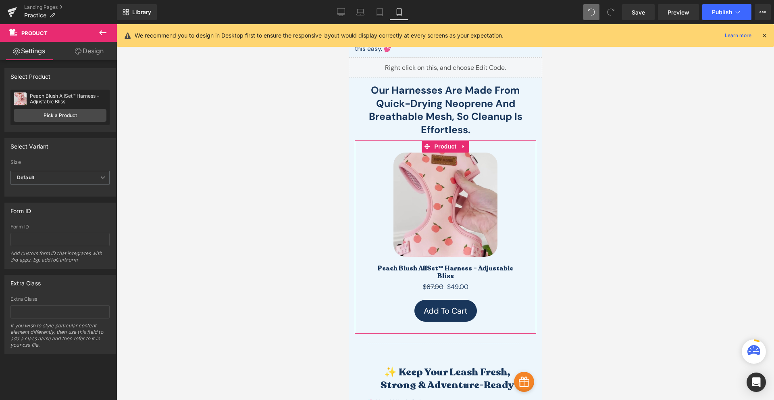
click at [98, 55] on link "Design" at bounding box center [89, 51] width 58 height 18
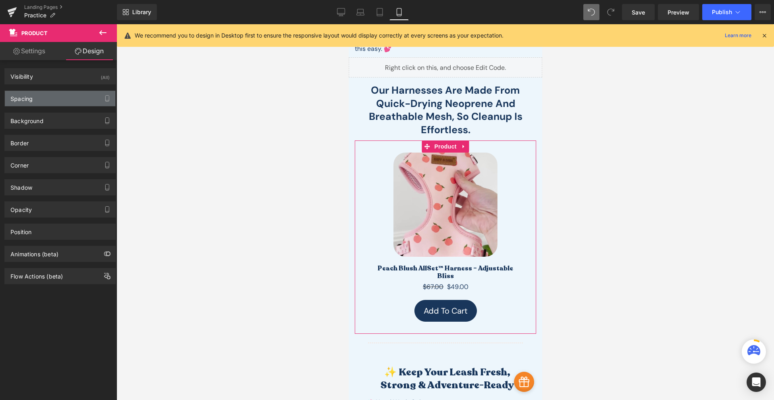
click at [37, 97] on div "Spacing" at bounding box center [60, 98] width 111 height 15
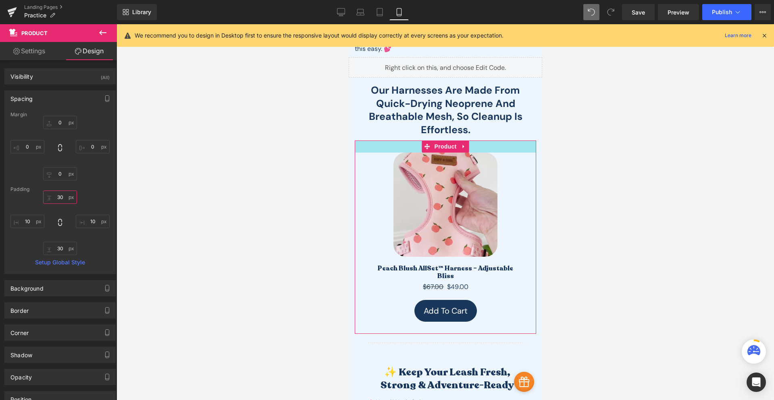
click at [64, 197] on input "30" at bounding box center [60, 196] width 34 height 13
type input "0"
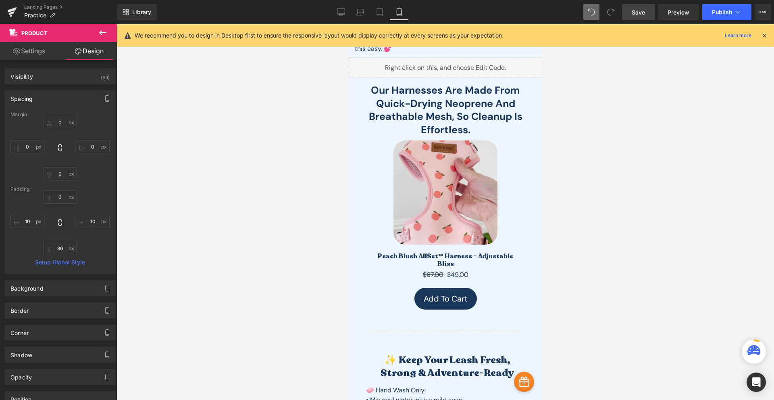
click at [627, 11] on link "Save" at bounding box center [638, 12] width 33 height 16
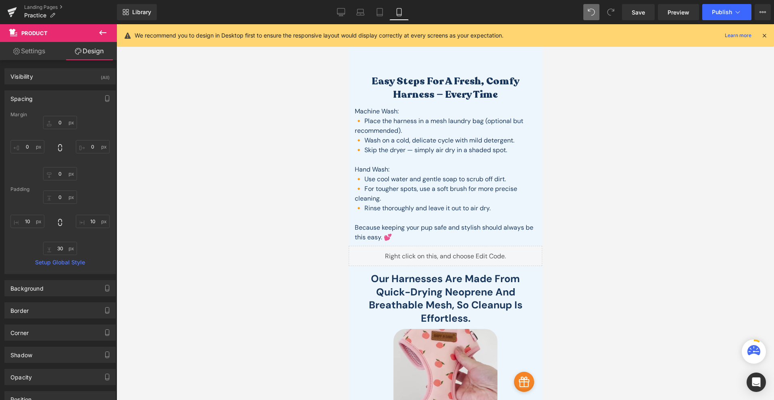
scroll to position [0, 0]
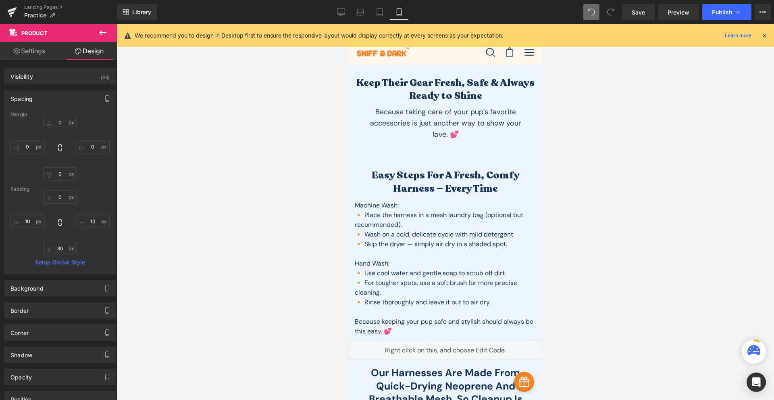
click at [105, 34] on icon at bounding box center [103, 33] width 10 height 10
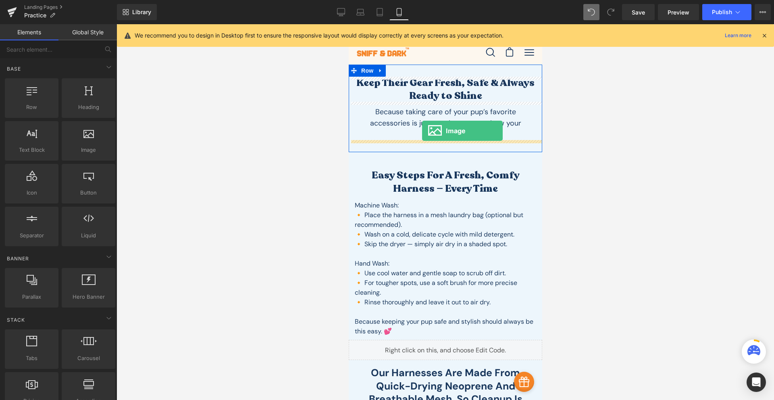
drag, startPoint x: 357, startPoint y: 99, endPoint x: 422, endPoint y: 131, distance: 72.5
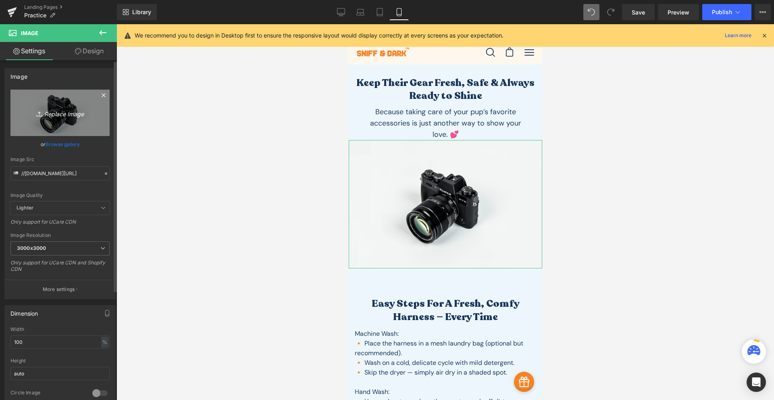
click at [71, 115] on icon "Replace Image" at bounding box center [60, 113] width 65 height 10
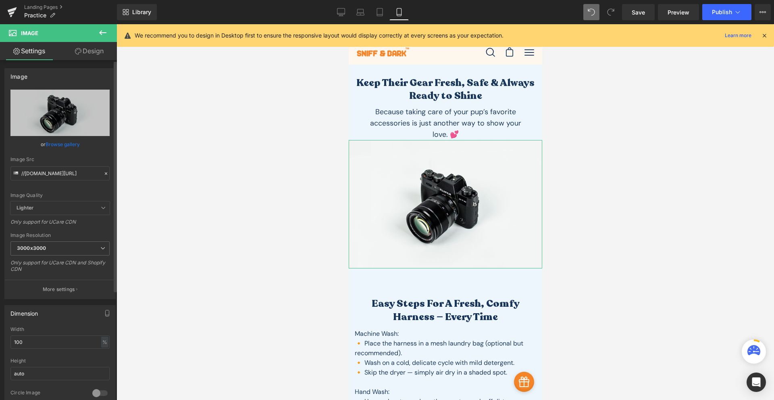
click at [72, 144] on link "Browse gallery" at bounding box center [63, 144] width 34 height 14
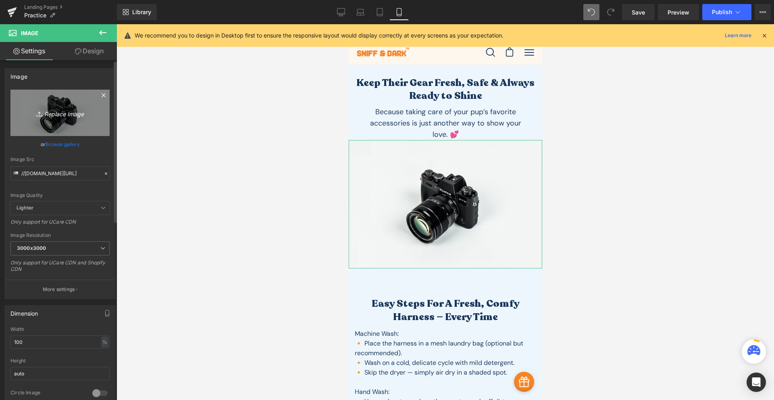
click at [68, 108] on icon "Replace Image" at bounding box center [60, 113] width 65 height 10
type input "C:\fakepath\divider(1).svg"
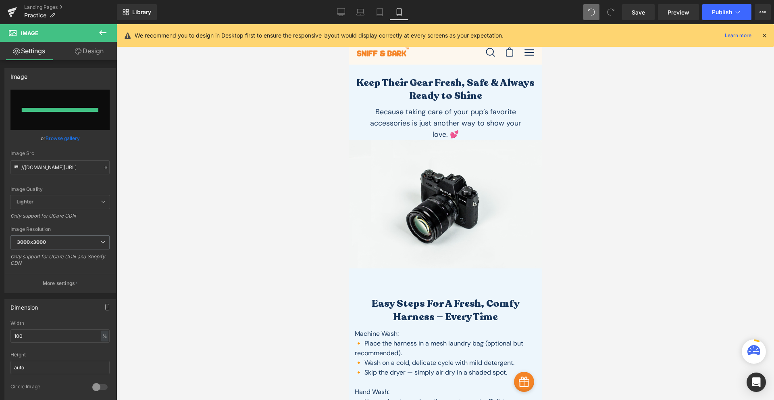
type input "https://ucarecdn.com/fec37f8f-3a7f-4082-86d7-5f0df25f53de/divider_1_.svg"
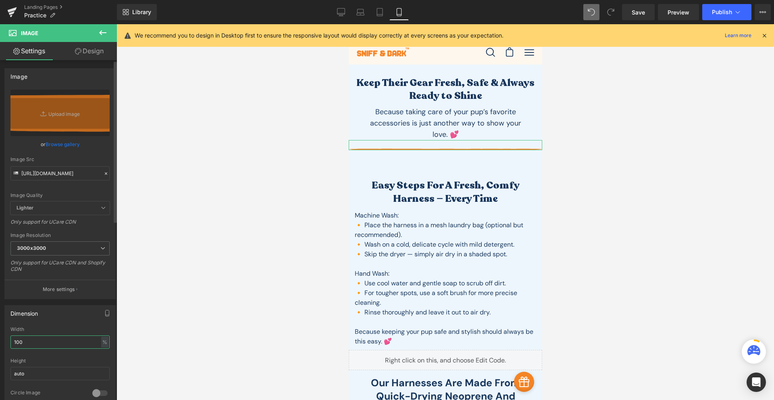
click at [36, 344] on input "100" at bounding box center [59, 341] width 99 height 13
drag, startPoint x: 23, startPoint y: 348, endPoint x: -16, endPoint y: 279, distance: 78.7
click at [0, 279] on html "Image You are previewing how the will restyle your page. You can not edit Eleme…" at bounding box center [387, 200] width 774 height 400
type input "70"
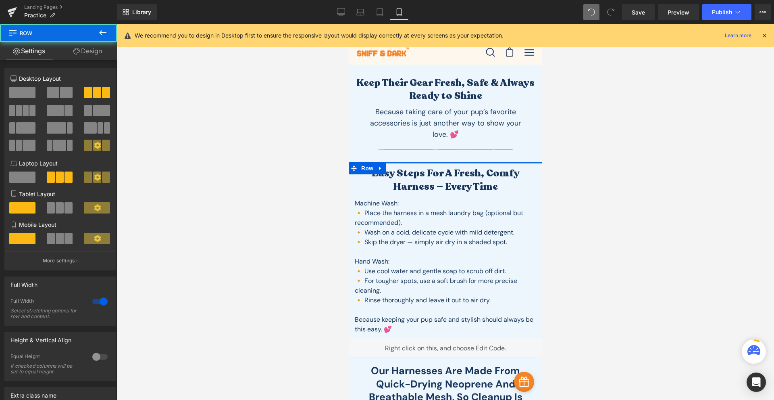
drag, startPoint x: 427, startPoint y: 163, endPoint x: 452, endPoint y: 148, distance: 29.3
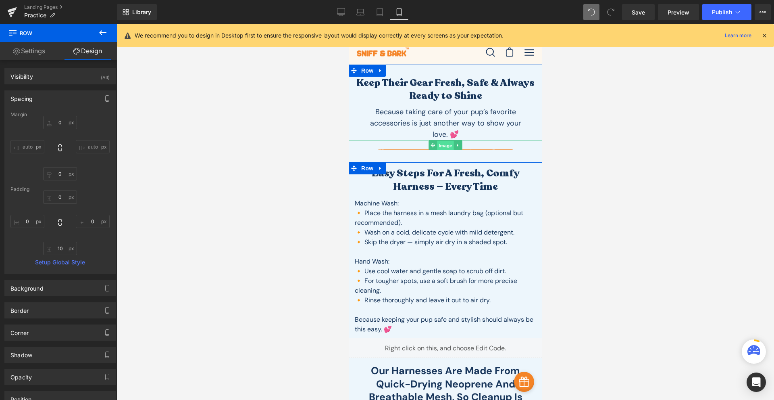
click at [442, 146] on span "Image" at bounding box center [445, 145] width 17 height 10
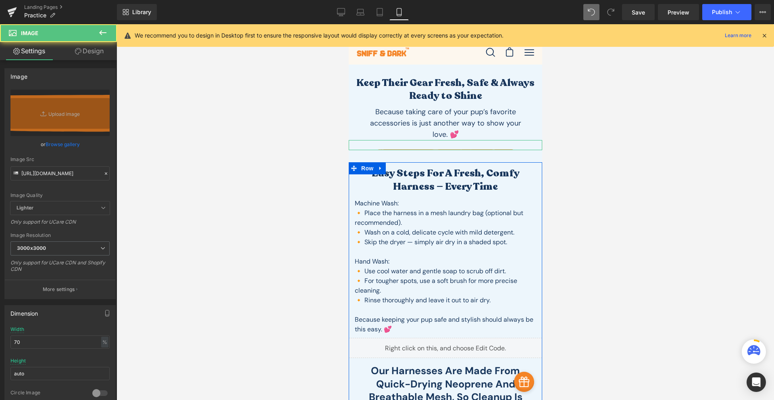
click at [74, 56] on link "Design" at bounding box center [89, 51] width 58 height 18
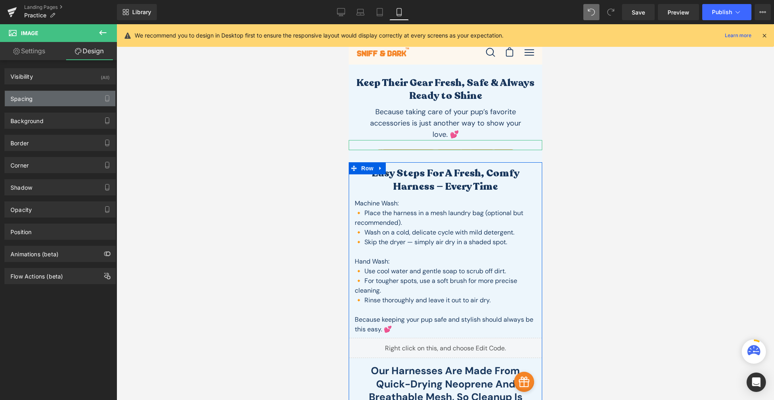
click at [35, 99] on div "Spacing" at bounding box center [60, 98] width 111 height 15
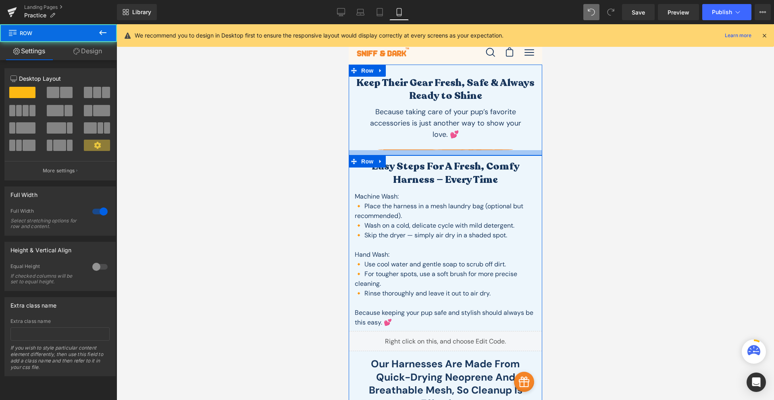
drag, startPoint x: 431, startPoint y: 154, endPoint x: 431, endPoint y: 147, distance: 6.9
click at [431, 147] on div "Keep Their Gear Fresh, Safe & Always Ready to Shine Heading Because taking care…" at bounding box center [445, 110] width 194 height 91
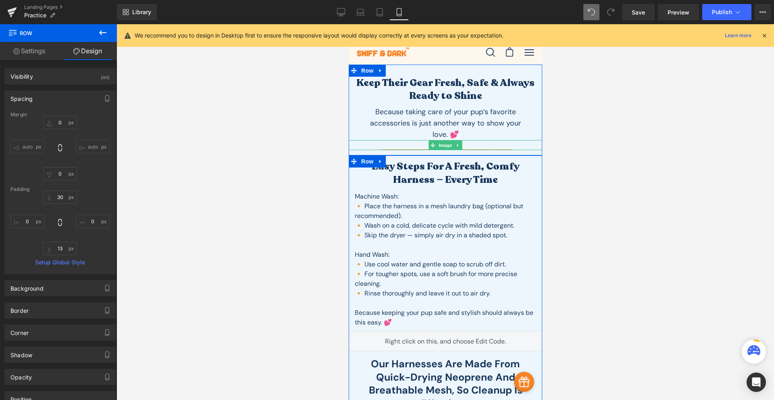
click at [419, 142] on div at bounding box center [445, 145] width 194 height 10
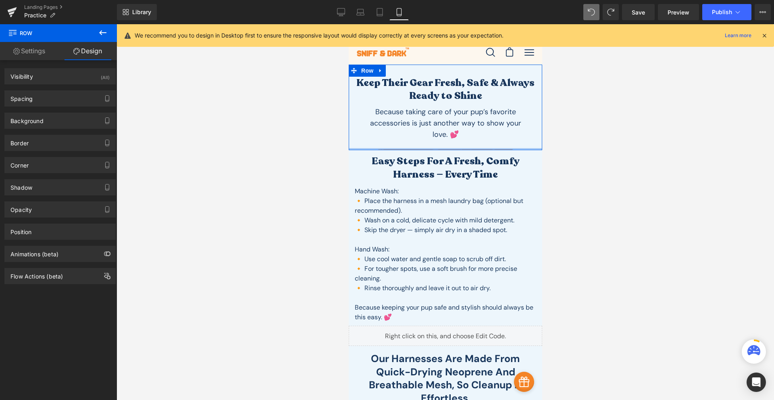
drag, startPoint x: 420, startPoint y: 159, endPoint x: 430, endPoint y: 150, distance: 13.4
click at [430, 150] on div at bounding box center [445, 149] width 194 height 2
click at [32, 99] on div "Spacing" at bounding box center [21, 96] width 22 height 11
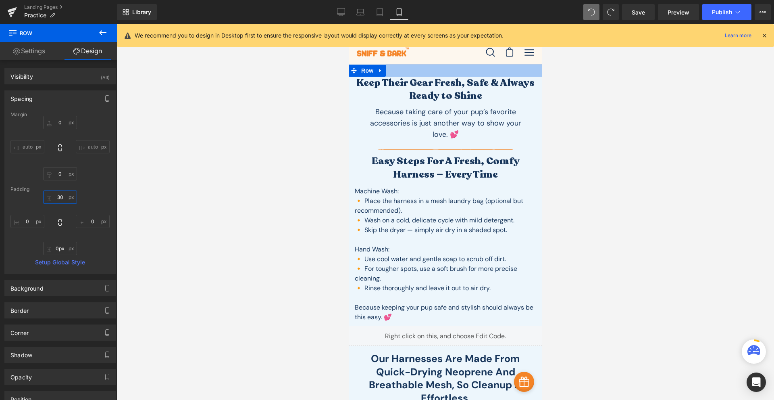
click at [61, 199] on input "30" at bounding box center [60, 196] width 34 height 13
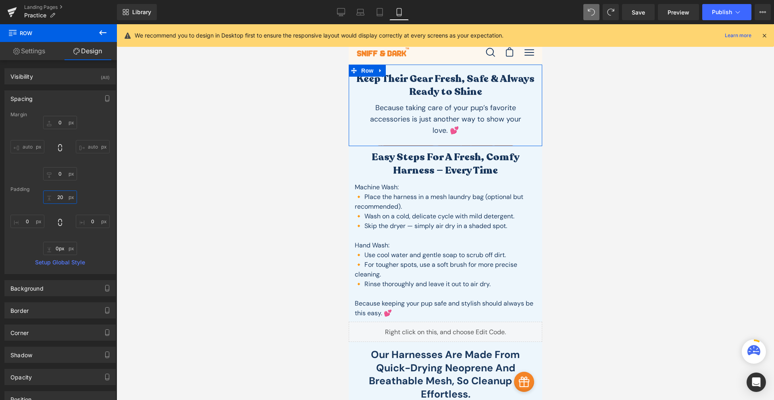
type input "20"
click at [636, 15] on span "Save" at bounding box center [638, 12] width 13 height 8
click at [640, 17] on link "Save" at bounding box center [638, 12] width 33 height 16
click at [344, 15] on icon at bounding box center [342, 11] width 8 height 6
type input "0"
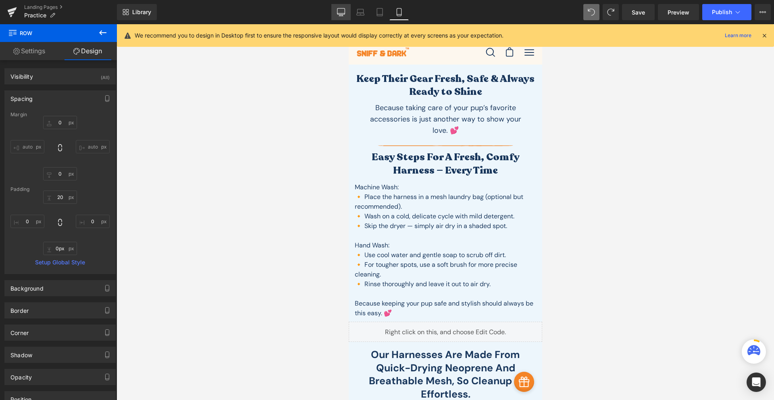
type input "0"
type input "30"
type input "0"
type input "30"
type input "0"
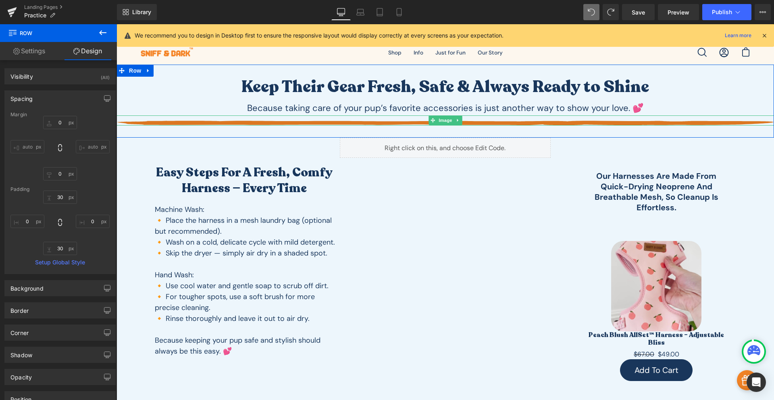
click at [359, 121] on img at bounding box center [446, 122] width 658 height 5
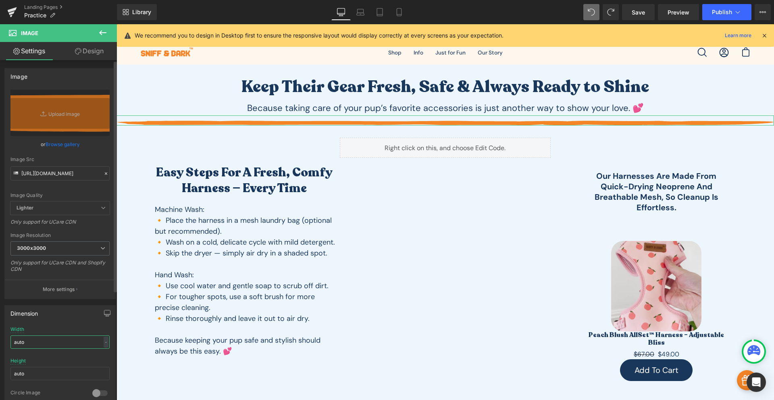
click at [35, 342] on input "auto" at bounding box center [59, 341] width 99 height 13
drag, startPoint x: 35, startPoint y: 342, endPoint x: 0, endPoint y: 344, distance: 34.7
click at [0, 344] on div "Dimension auto Width auto - % px auto Height auto 0 Circle Image" at bounding box center [60, 353] width 121 height 108
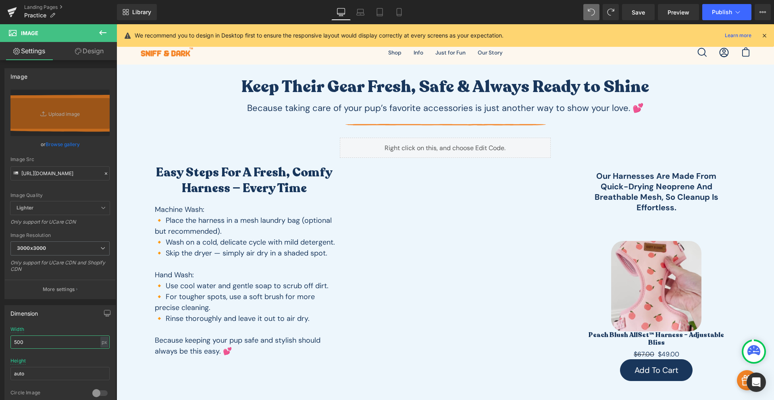
drag, startPoint x: 31, startPoint y: 341, endPoint x: -28, endPoint y: 284, distance: 82.2
click at [0, 284] on html "Image You are previewing how the will restyle your page. You can not edit Eleme…" at bounding box center [387, 200] width 774 height 400
drag, startPoint x: 42, startPoint y: 337, endPoint x: 4, endPoint y: 346, distance: 39.1
click at [4, 347] on div "Dimension 700px Width 700 px % px auto Height auto 0 Circle Image" at bounding box center [59, 356] width 111 height 102
click at [362, 9] on icon at bounding box center [361, 11] width 6 height 4
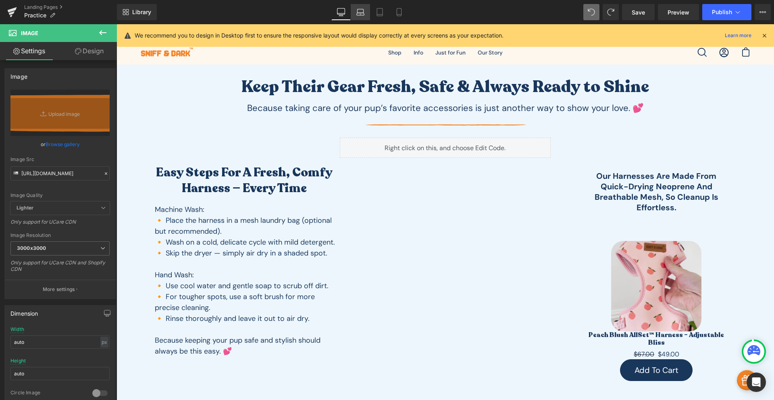
scroll to position [10, 0]
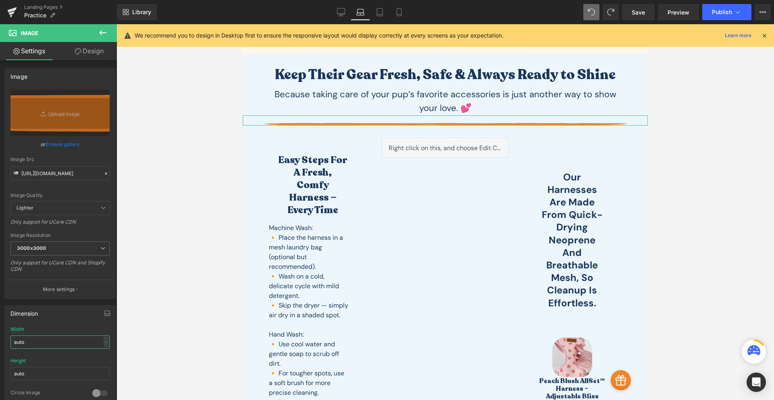
drag, startPoint x: 44, startPoint y: 340, endPoint x: -16, endPoint y: 277, distance: 86.2
click at [0, 277] on html "Image You are previewing how the will restyle your page. You can not edit Eleme…" at bounding box center [387, 200] width 774 height 400
type input "3"
type input "5"
click at [381, 15] on icon at bounding box center [380, 12] width 8 height 8
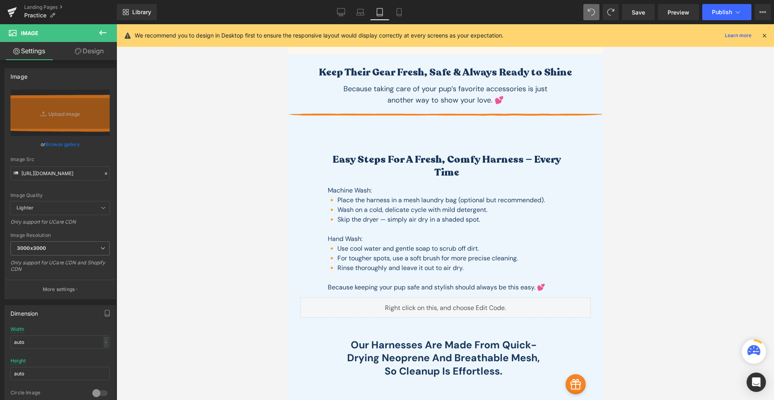
scroll to position [1, 0]
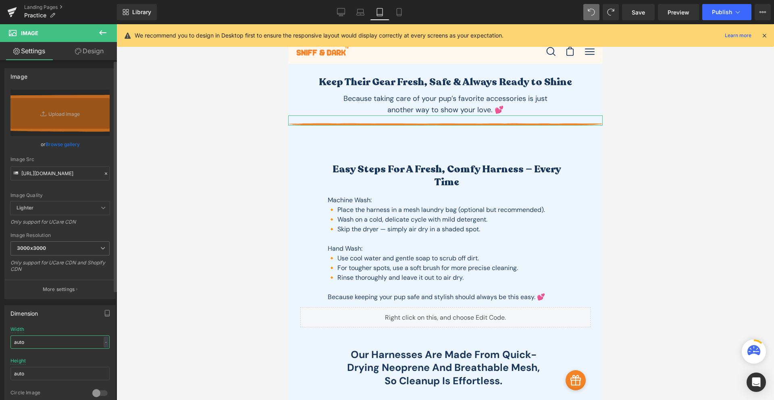
click at [66, 338] on input "auto" at bounding box center [59, 341] width 99 height 13
type input "a"
type input "300"
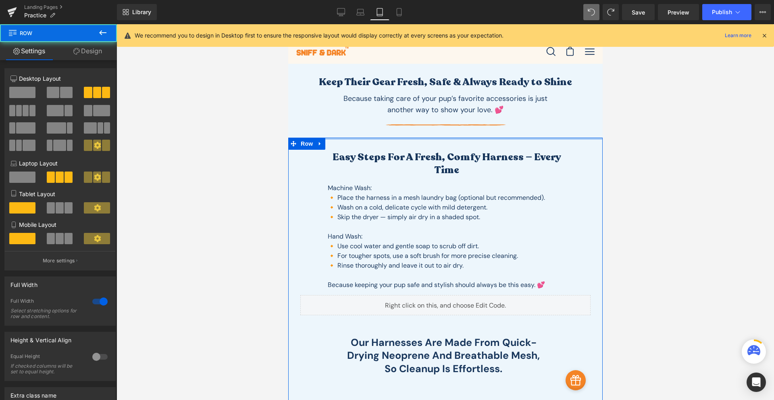
drag, startPoint x: 440, startPoint y: 144, endPoint x: 447, endPoint y: 129, distance: 16.3
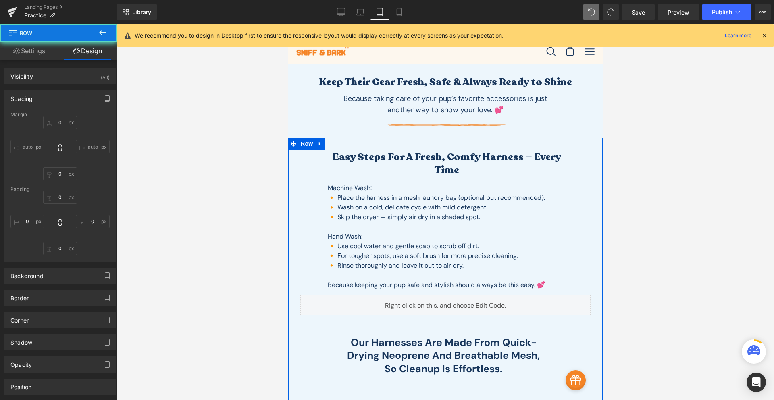
type input "0"
type input "30"
type input "10"
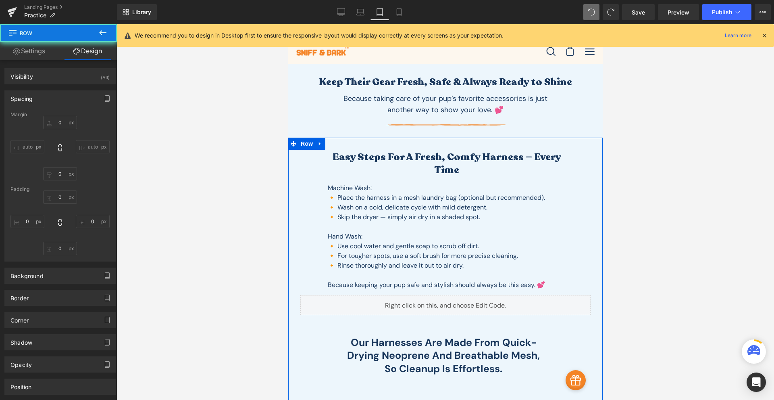
type input "30"
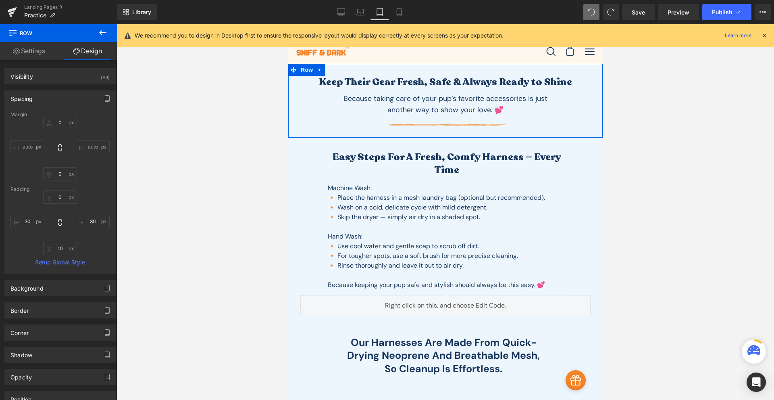
click at [445, 129] on div "Keep Their Gear Fresh, Safe & Always Ready to Shine Heading Because taking care…" at bounding box center [445, 100] width 315 height 73
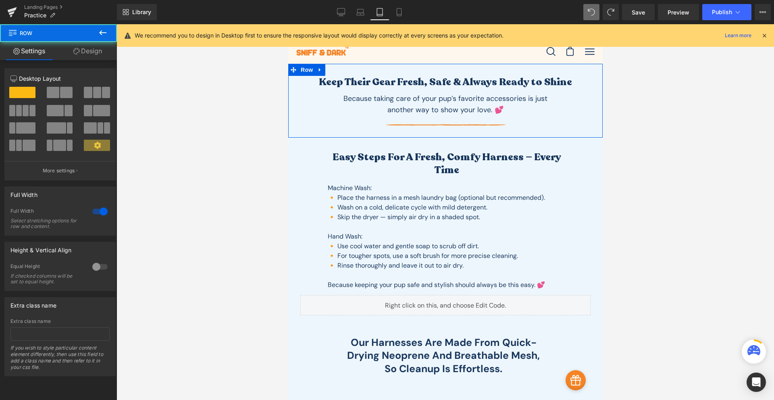
click at [440, 131] on div "Keep Their Gear Fresh, Safe & Always Ready to Shine Heading Because taking care…" at bounding box center [445, 100] width 315 height 73
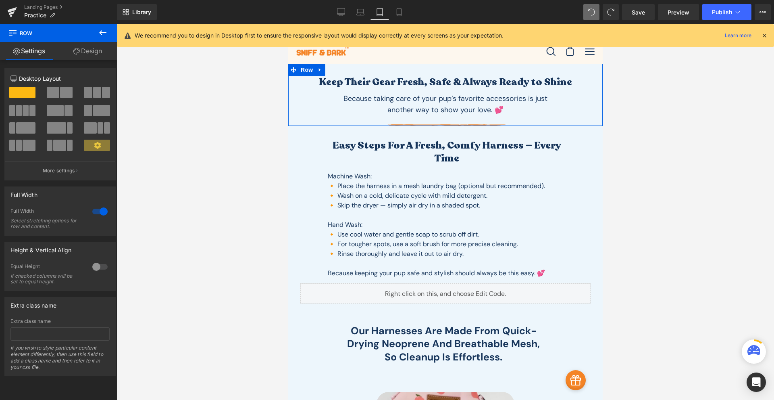
drag, startPoint x: 441, startPoint y: 133, endPoint x: 453, endPoint y: 122, distance: 16.3
click at [453, 122] on div "Keep Their Gear Fresh, Safe & Always Ready to Shine Heading Because taking care…" at bounding box center [445, 95] width 315 height 62
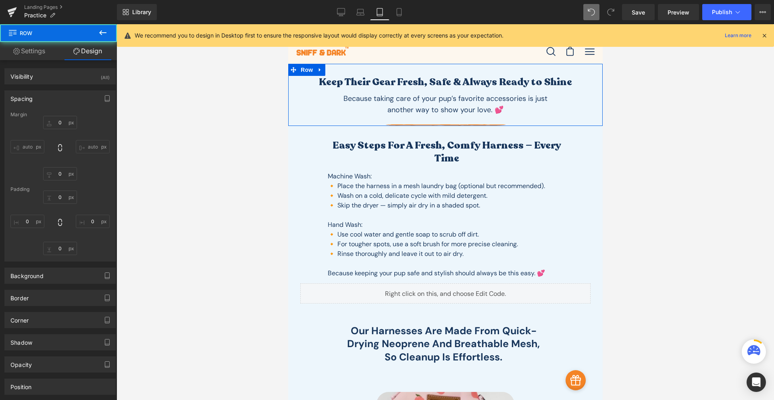
type input "0"
type input "30"
type input "0"
type input "1"
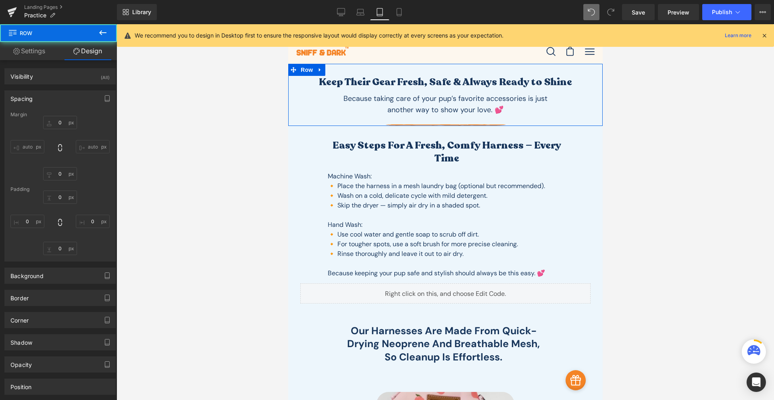
type input "0"
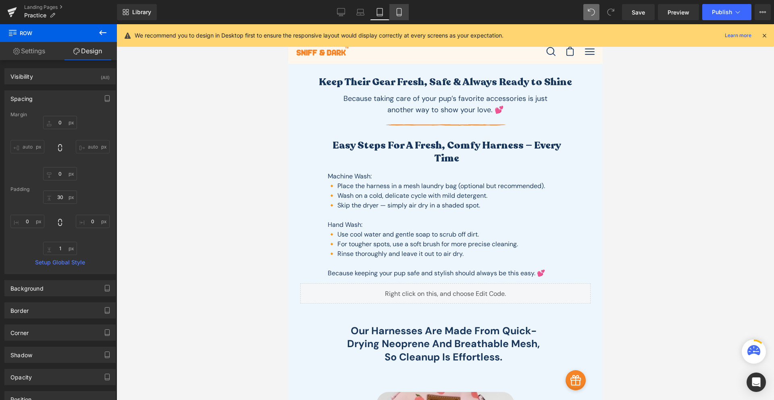
click at [397, 17] on link "Mobile" at bounding box center [399, 12] width 19 height 16
type input "0"
type input "20"
type input "0"
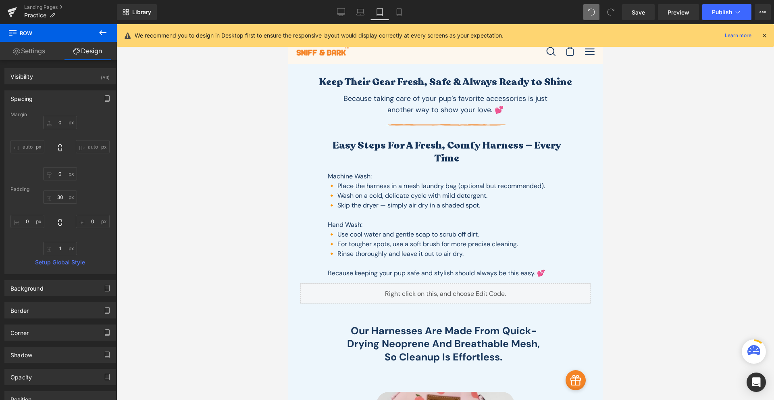
type input "0"
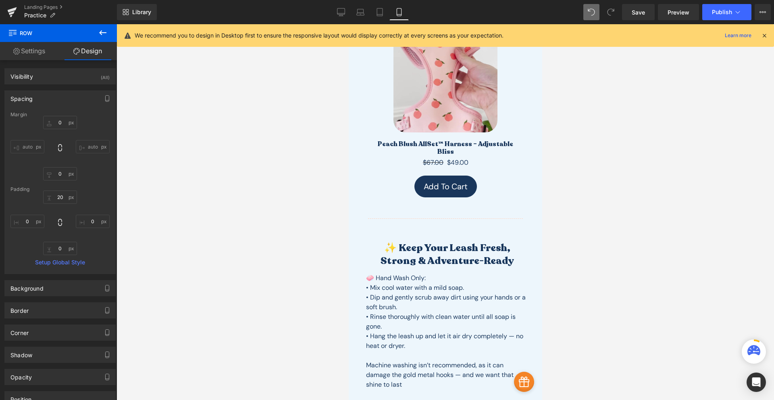
scroll to position [282, 0]
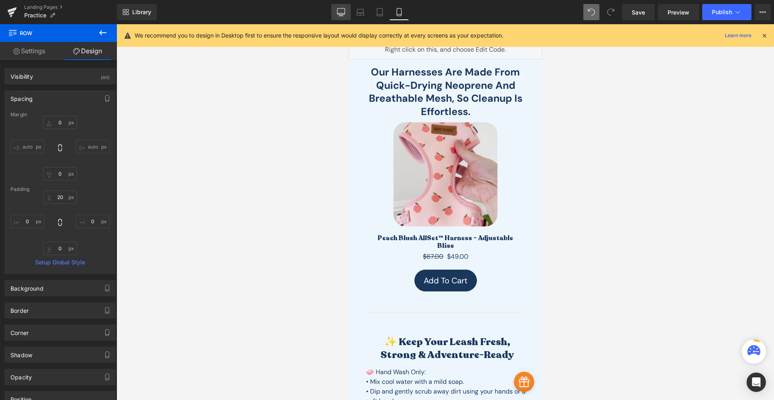
click at [341, 14] on icon at bounding box center [342, 11] width 8 height 6
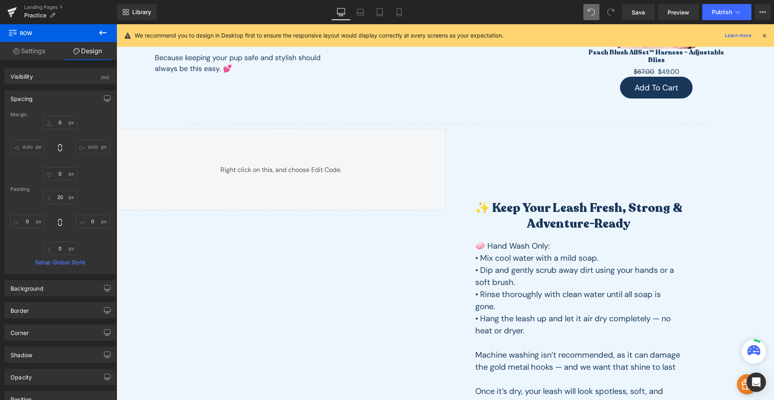
type input "0"
type input "30"
type input "0"
type input "30"
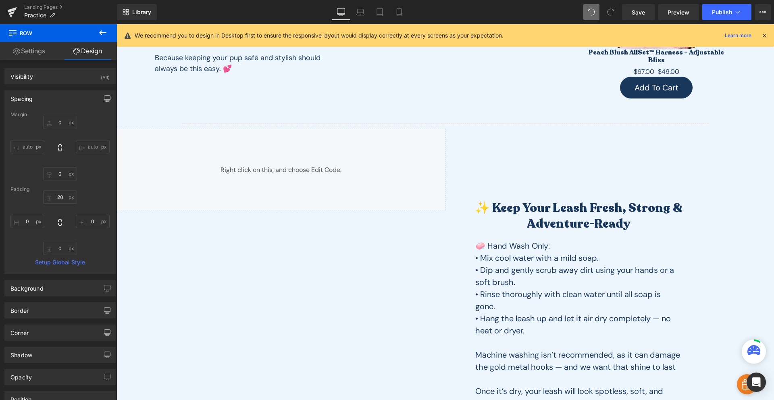
type input "0"
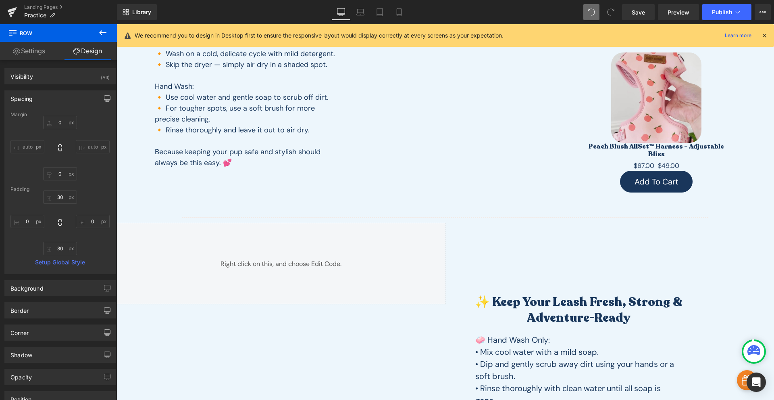
click at [290, 243] on div "Liquid" at bounding box center [281, 263] width 329 height 81
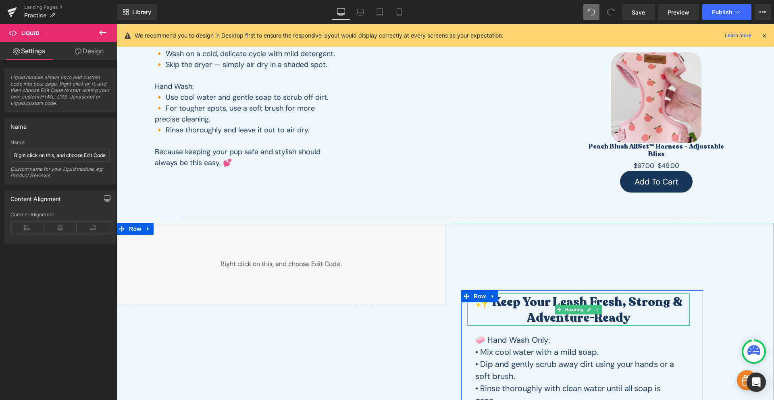
click at [548, 304] on h2 "✨ Keep Your Leash Fresh, Strong & Adventure-Ready" at bounding box center [578, 309] width 223 height 31
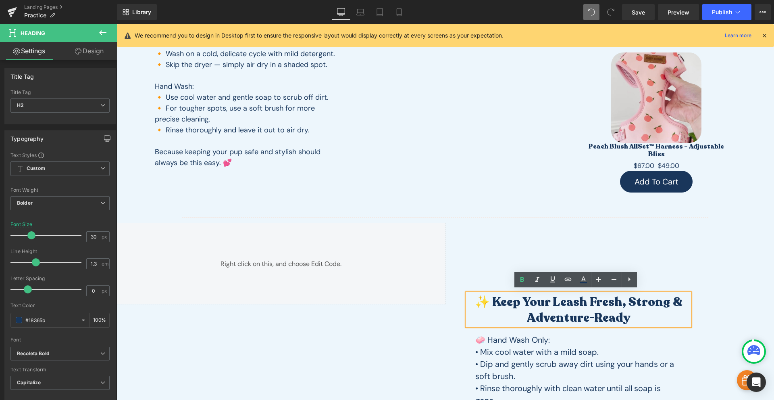
click at [467, 295] on h2 "✨ Keep Your Leash Fresh, Strong & Adventure-Ready" at bounding box center [578, 309] width 223 height 31
click at [497, 266] on div "✨ Keep Your Leash Fresh, Strong & Adventure-Ready Heading 🧼 Hand Wash Only: • M…" at bounding box center [610, 369] width 329 height 293
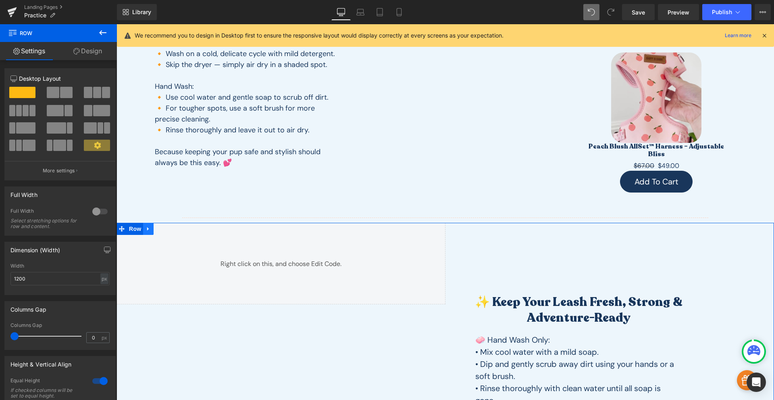
click at [146, 227] on icon at bounding box center [149, 229] width 6 height 6
click at [167, 226] on icon at bounding box center [170, 229] width 6 height 6
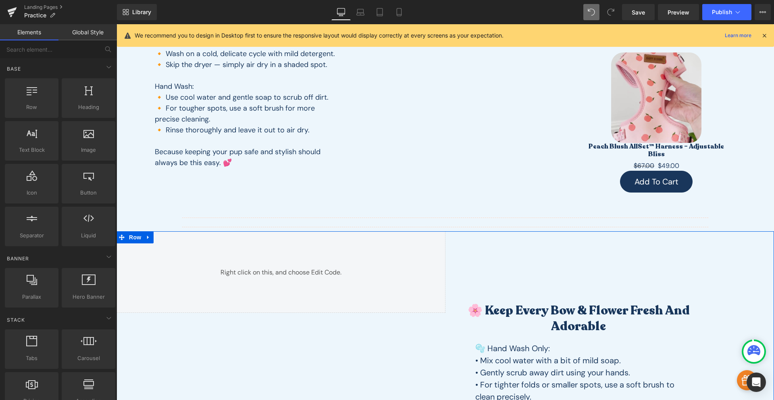
click at [148, 231] on link at bounding box center [148, 237] width 10 height 12
click at [167, 235] on icon at bounding box center [170, 237] width 6 height 6
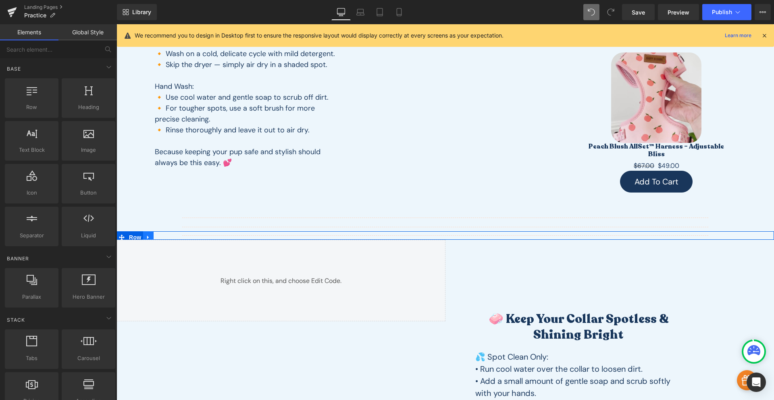
click at [147, 234] on icon at bounding box center [149, 237] width 6 height 6
click at [164, 232] on link at bounding box center [169, 237] width 10 height 12
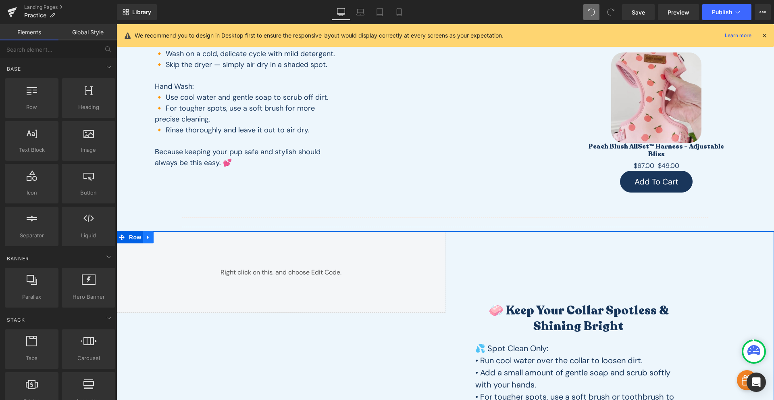
click at [147, 237] on icon at bounding box center [149, 237] width 6 height 6
click at [167, 236] on icon at bounding box center [170, 237] width 6 height 6
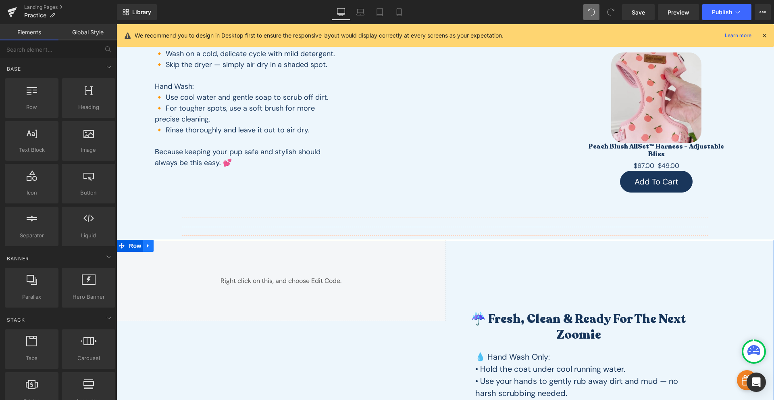
click at [149, 241] on link at bounding box center [148, 246] width 10 height 12
click at [167, 243] on icon at bounding box center [170, 246] width 6 height 6
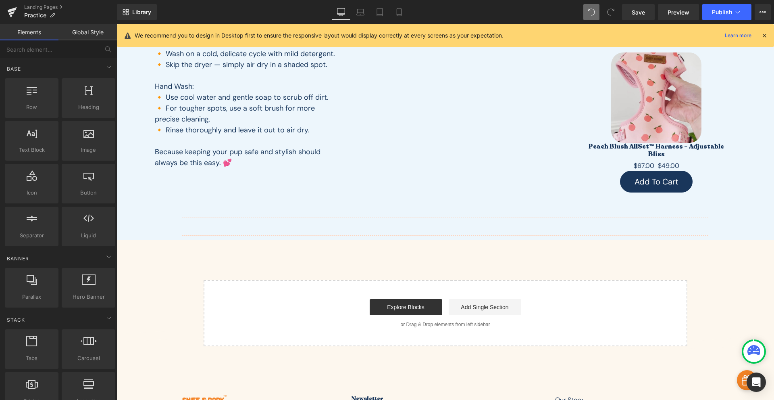
scroll to position [0, 0]
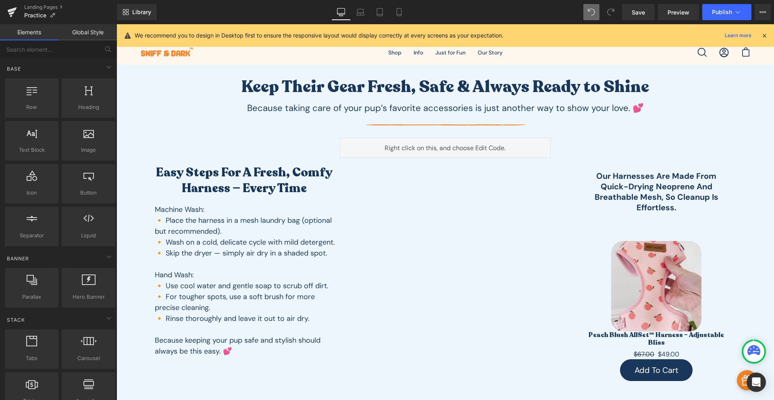
click at [361, 21] on div "Library Desktop Desktop Laptop Tablet Mobile Save Preview Publish Scheduled Vie…" at bounding box center [445, 12] width 657 height 24
click at [362, 17] on link "Laptop" at bounding box center [360, 12] width 19 height 16
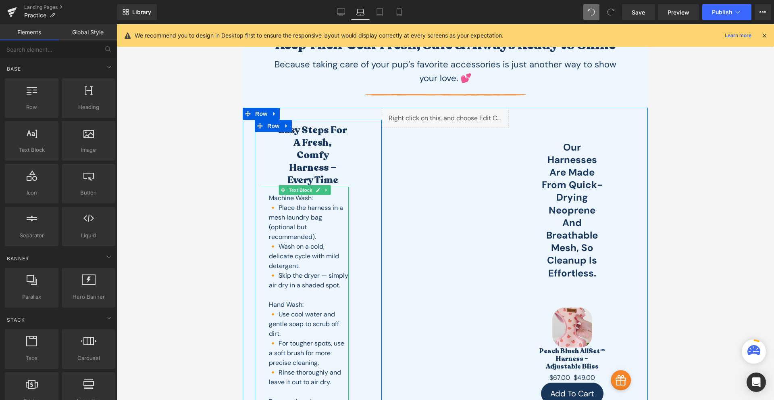
click at [314, 207] on p "🔸 Place the harness in a mesh laundry bag (optional but recommended)." at bounding box center [309, 222] width 80 height 39
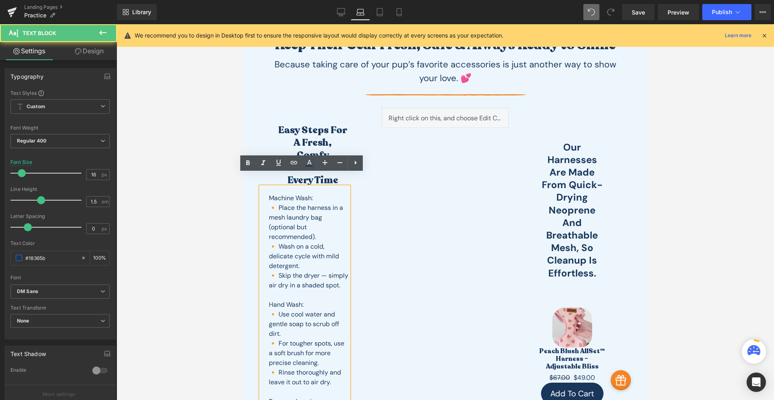
click at [361, 233] on div "Easy Steps for a Fresh, Comfy Harness — Every Time Heading Machine Wash: 🔸 Plac…" at bounding box center [318, 275] width 127 height 310
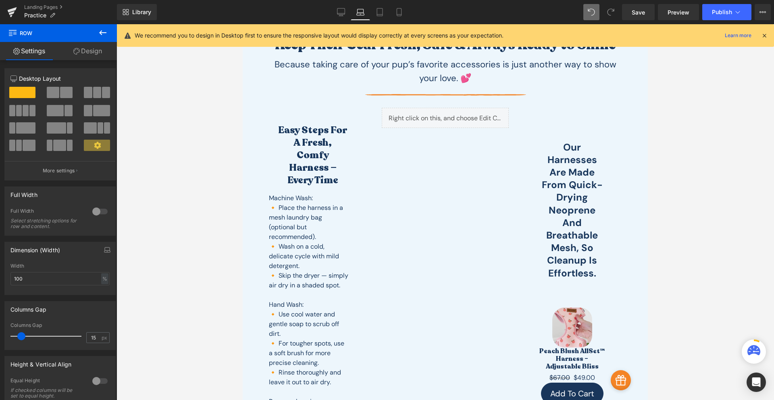
click at [338, 242] on p "🔸 Wash on a cold, delicate cycle with mild detergent." at bounding box center [309, 256] width 80 height 29
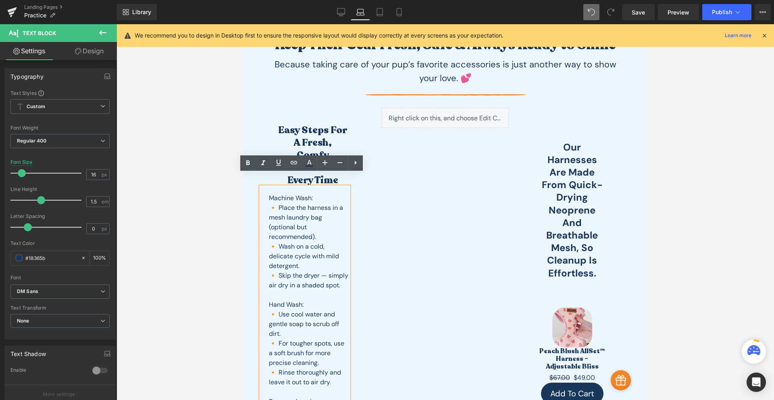
click at [361, 230] on div "Easy Steps for a Fresh, Comfy Harness — Every Time Heading Machine Wash: 🔸 Plac…" at bounding box center [318, 275] width 127 height 310
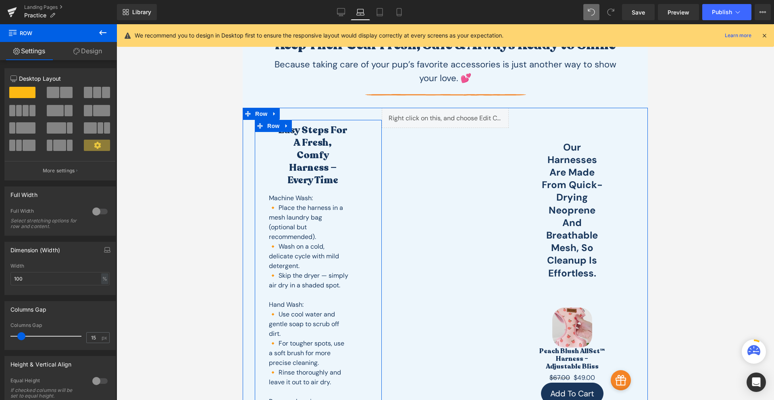
click at [368, 221] on div "Easy Steps for a Fresh, Comfy Harness — Every Time Heading Machine Wash: 🔸 Plac…" at bounding box center [318, 275] width 127 height 310
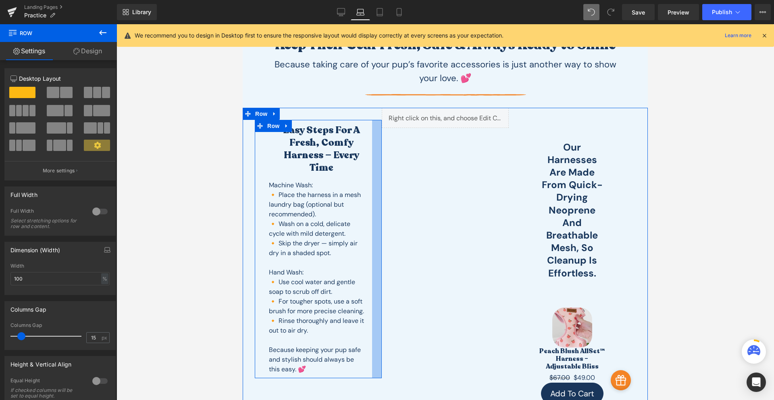
drag, startPoint x: 365, startPoint y: 258, endPoint x: 382, endPoint y: 141, distance: 118.2
click at [382, 261] on div "Easy Steps for a Fresh, Comfy Harness — Every Time Heading Machine Wash: 🔸 Plac…" at bounding box center [445, 266] width 405 height 317
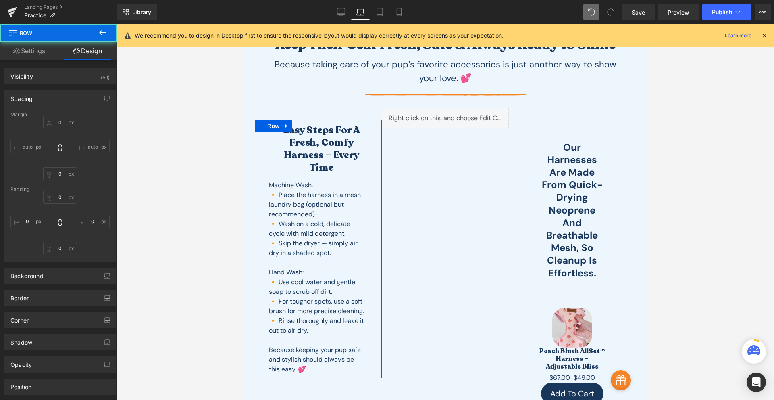
type input "0"
type input "-13"
type input "8"
type input "24"
type input "0"
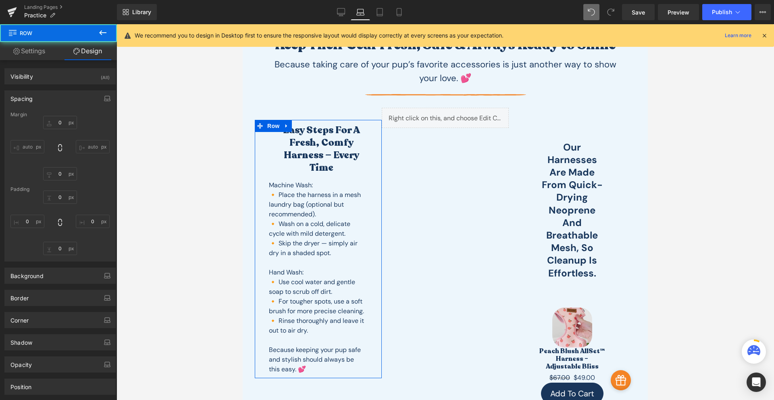
type input "0"
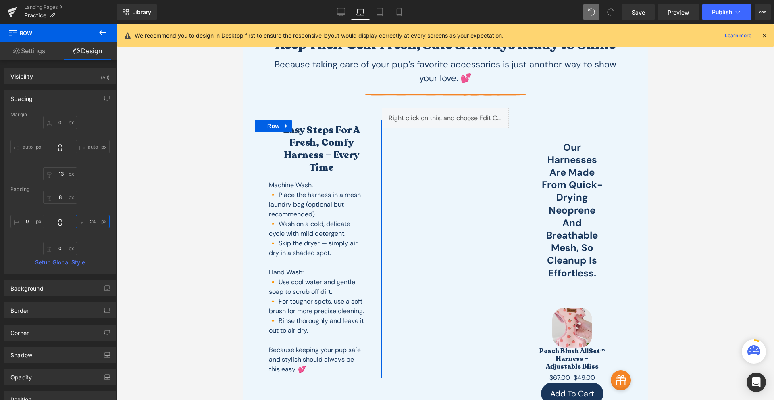
click at [93, 225] on input "24" at bounding box center [93, 221] width 34 height 13
type input "0"
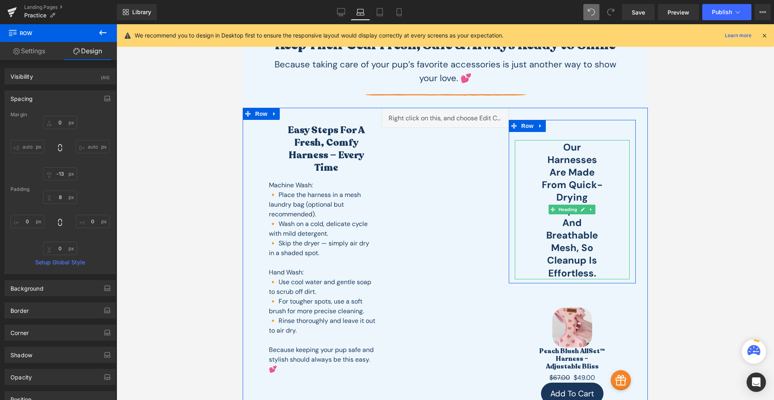
click at [575, 229] on h2 "Our harnesses are made from quick-drying neoprene and breathable mesh, so clean…" at bounding box center [573, 210] width 66 height 138
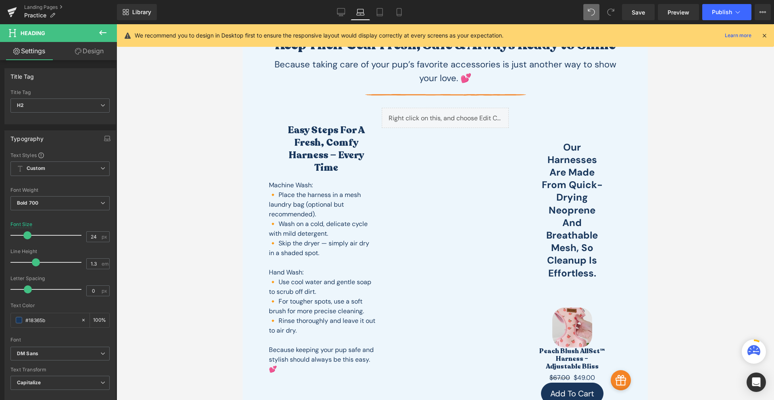
click at [89, 56] on link "Design" at bounding box center [89, 51] width 58 height 18
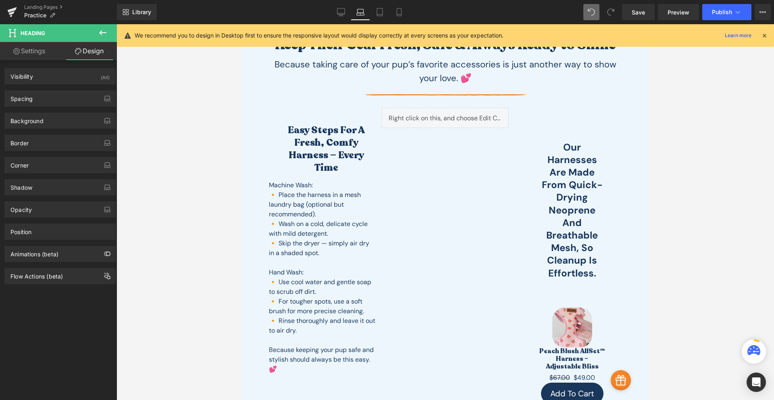
type input "0"
type input "2"
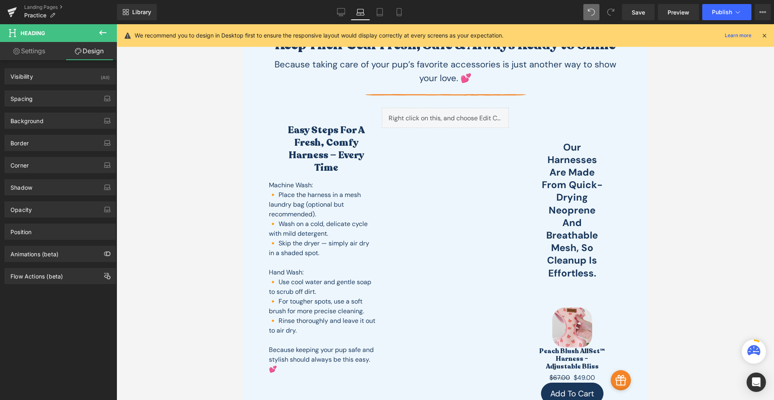
type input "61"
type input "0"
type input "61"
click at [56, 100] on div "Spacing" at bounding box center [60, 98] width 111 height 15
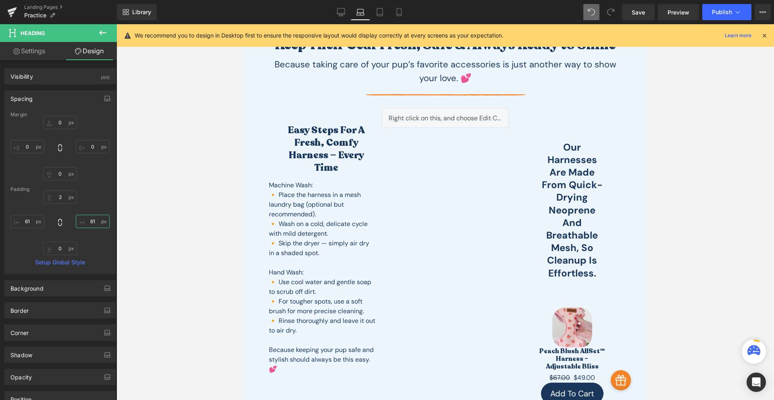
click at [91, 219] on input "61" at bounding box center [93, 221] width 34 height 13
type input "0"
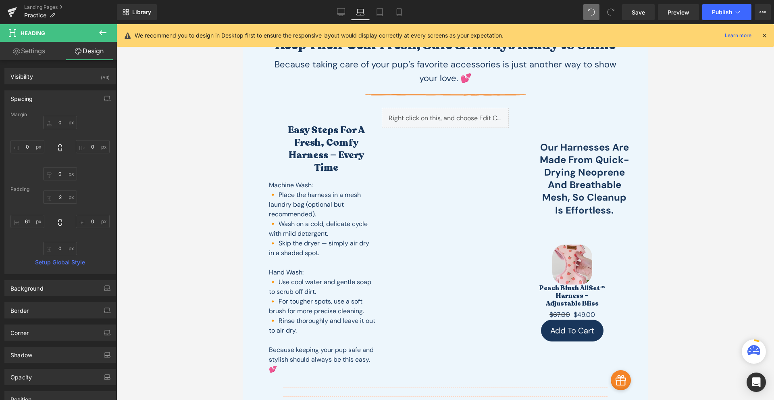
click at [25, 213] on div "2px 2 0 0 0px 0 61px 61" at bounding box center [59, 222] width 99 height 65
drag, startPoint x: 25, startPoint y: 214, endPoint x: 27, endPoint y: 218, distance: 4.5
click at [27, 217] on div "2px 2 0 0 0px 0 61px 61" at bounding box center [59, 222] width 99 height 65
click at [28, 221] on input "61" at bounding box center [27, 221] width 34 height 13
type input "0"
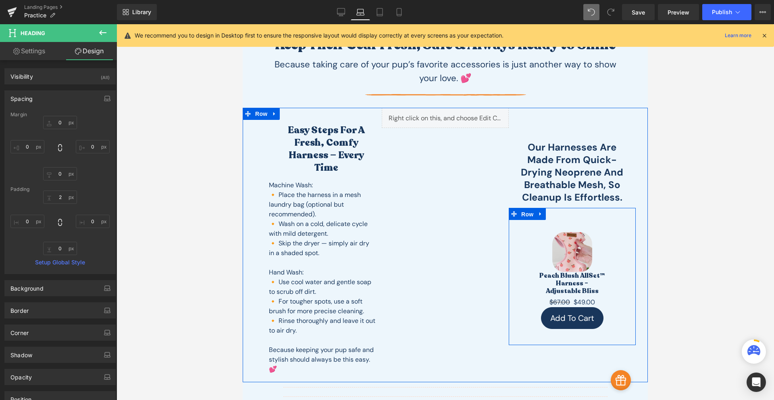
drag, startPoint x: 519, startPoint y: 213, endPoint x: 377, endPoint y: 215, distance: 142.0
click at [519, 212] on span "Row" at bounding box center [527, 214] width 16 height 12
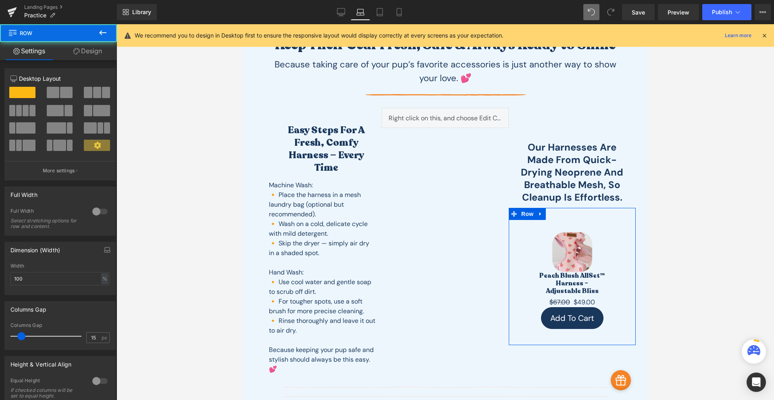
click at [100, 50] on link "Design" at bounding box center [87, 51] width 58 height 18
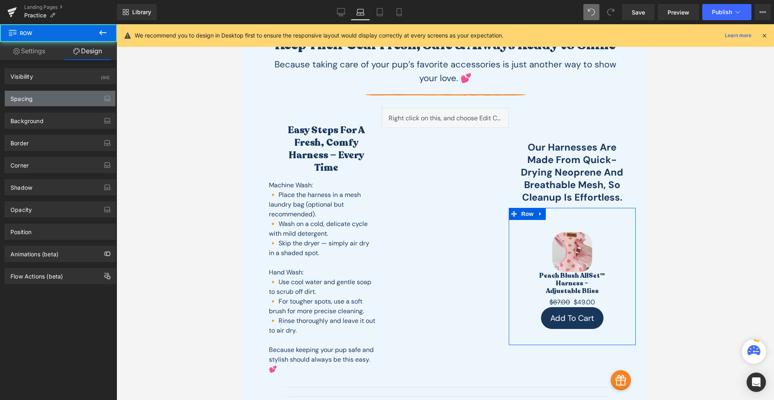
click at [32, 98] on div "Spacing" at bounding box center [21, 96] width 22 height 11
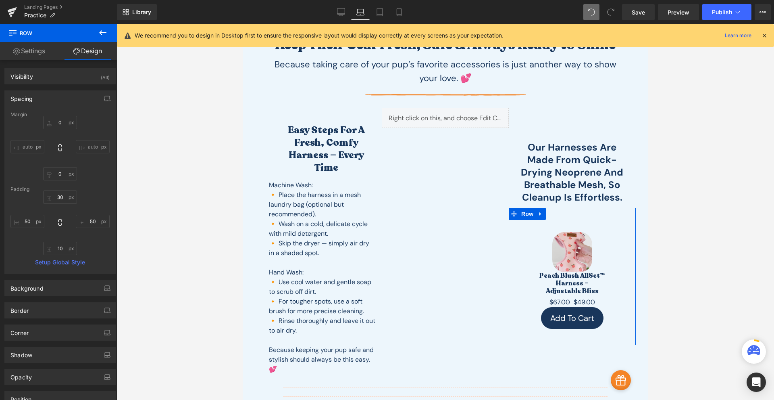
type input "0"
type input "30"
type input "50"
type input "10"
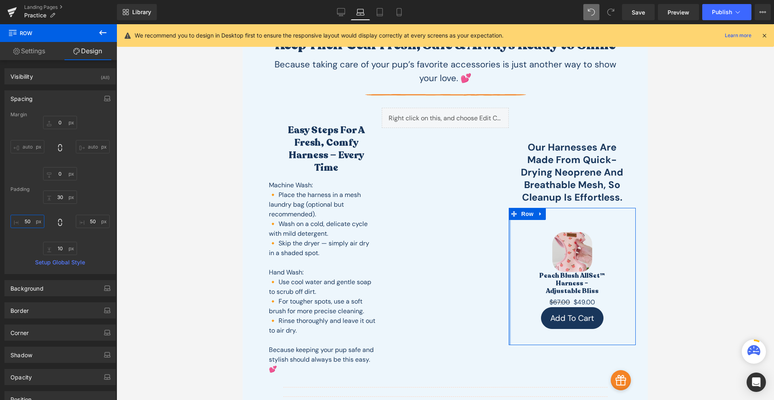
click at [32, 223] on input "50" at bounding box center [27, 221] width 34 height 13
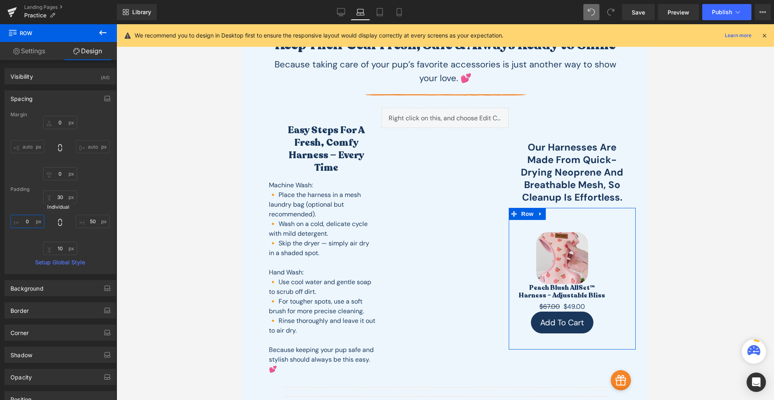
type input "0"
click at [56, 220] on icon at bounding box center [60, 222] width 8 height 8
type input "0"
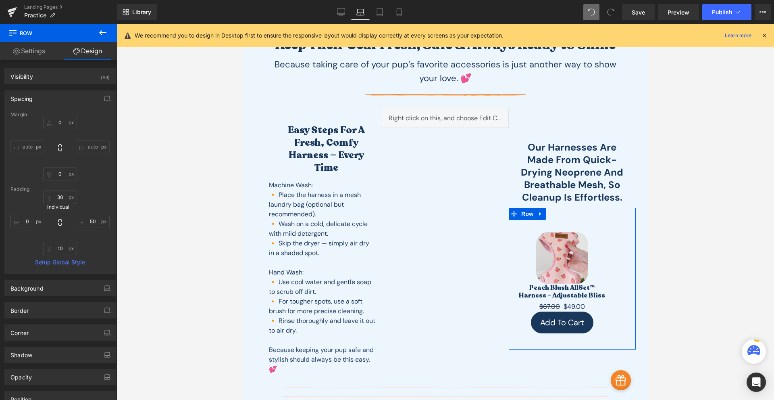
type input "0"
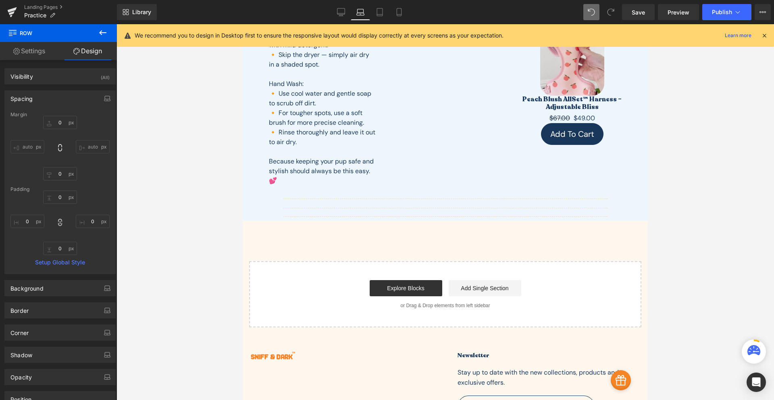
scroll to position [0, 0]
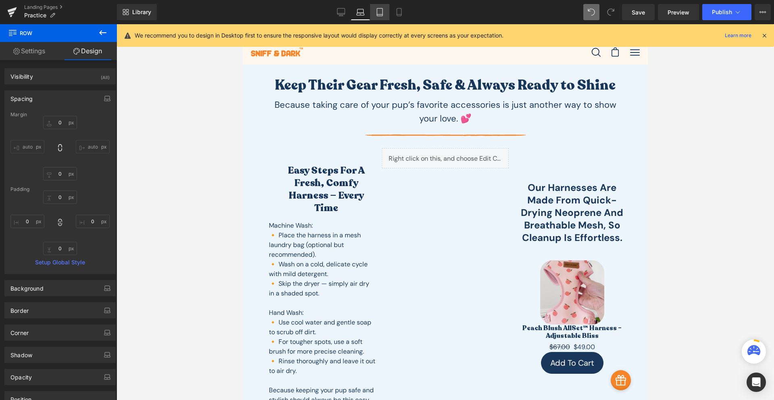
click at [383, 20] on link "Tablet" at bounding box center [379, 12] width 19 height 16
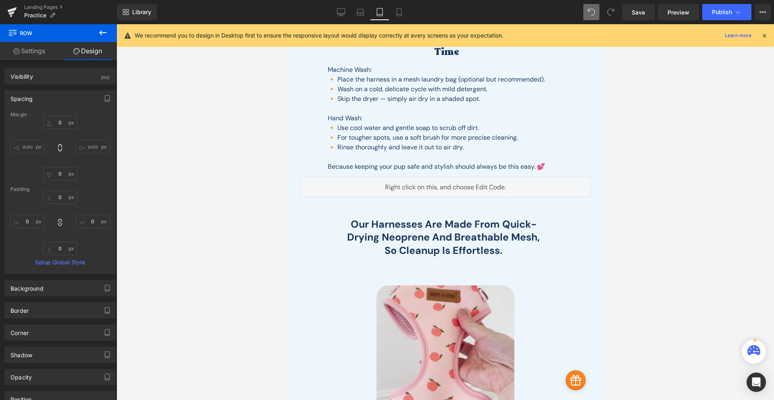
type input "0"
type input "30"
type input "50"
type input "10"
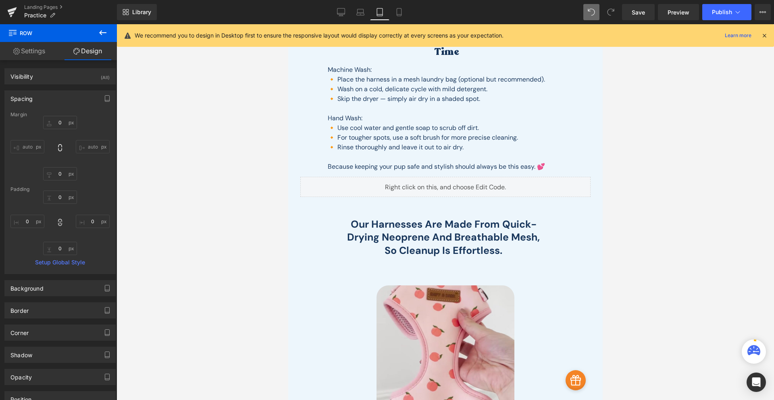
type input "50"
click at [394, 17] on link "Mobile" at bounding box center [399, 12] width 19 height 16
click at [400, 15] on icon at bounding box center [399, 15] width 4 height 0
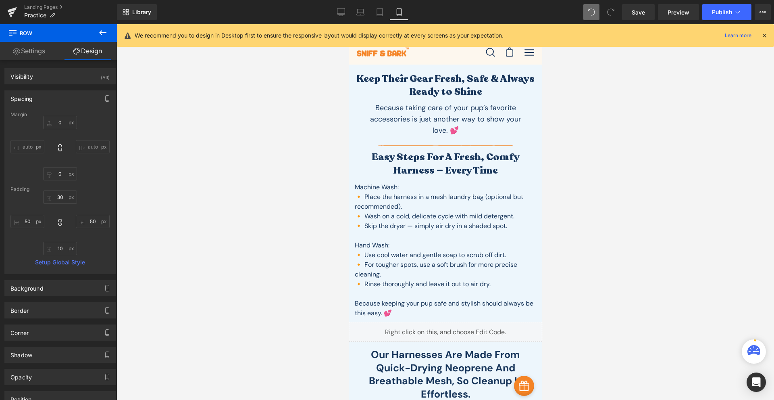
type input "0"
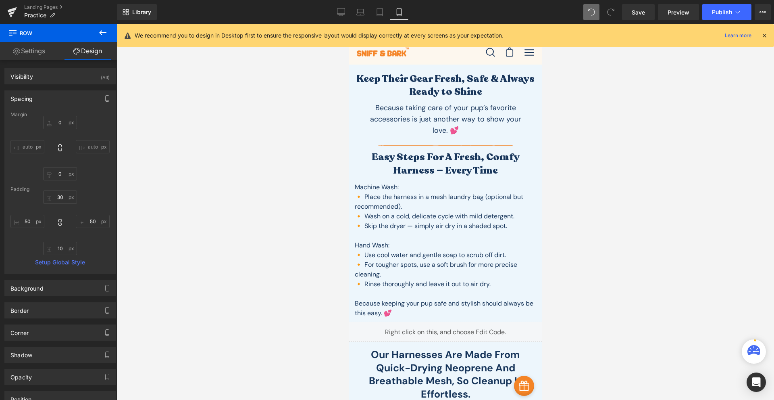
type input "0"
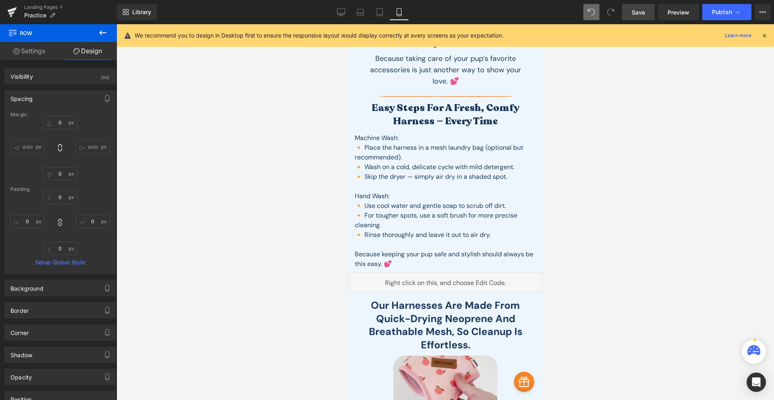
click at [634, 20] on link "Save" at bounding box center [638, 12] width 33 height 16
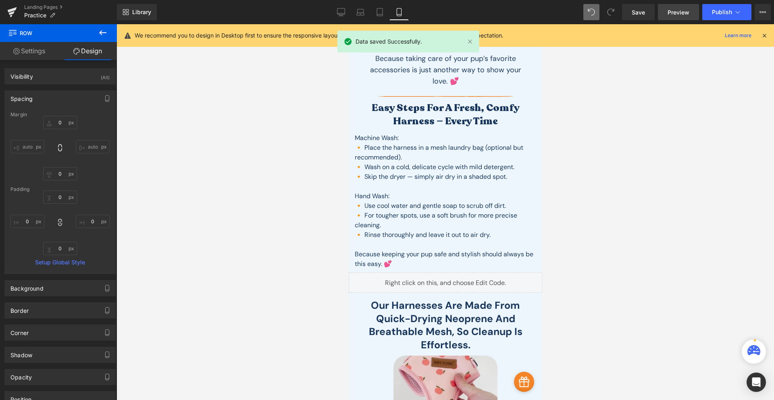
click at [669, 11] on span "Preview" at bounding box center [679, 12] width 22 height 8
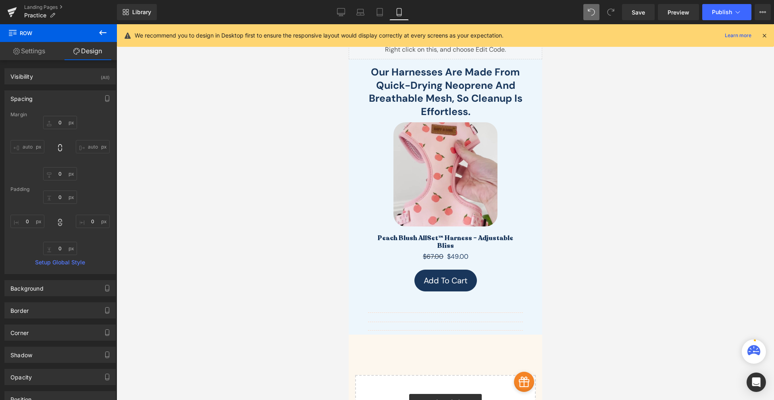
scroll to position [188, 0]
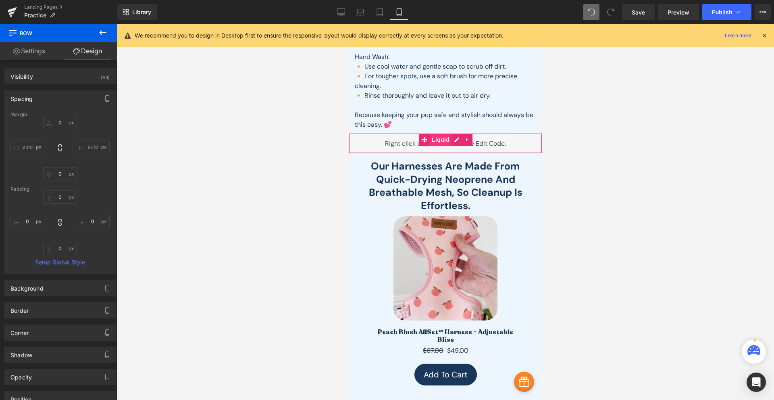
click at [441, 139] on span "Liquid" at bounding box center [441, 139] width 22 height 12
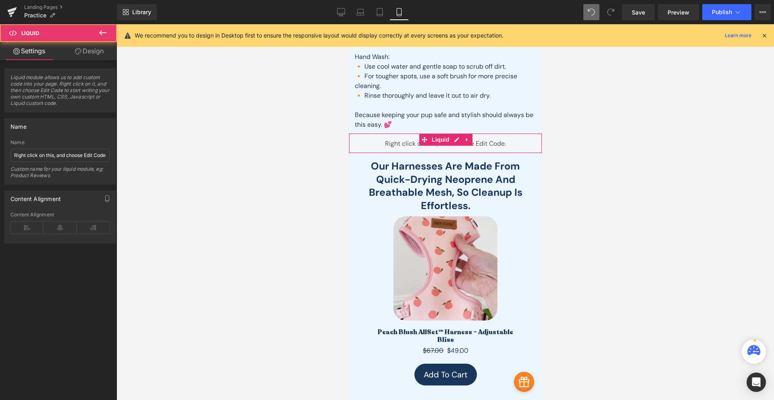
click at [104, 52] on link "Design" at bounding box center [89, 51] width 58 height 18
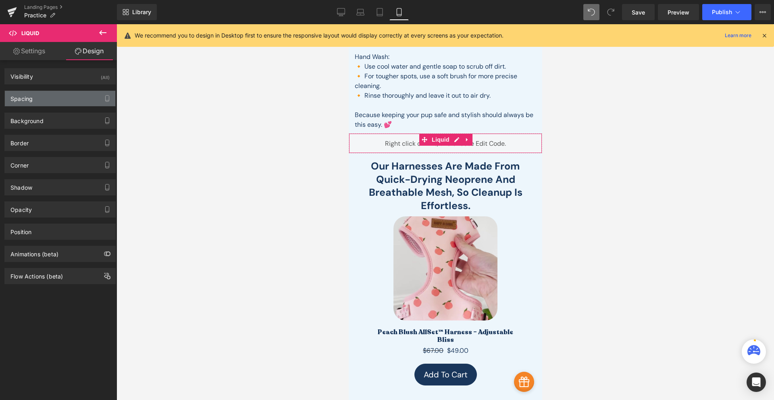
click at [50, 98] on div "Spacing" at bounding box center [60, 98] width 111 height 15
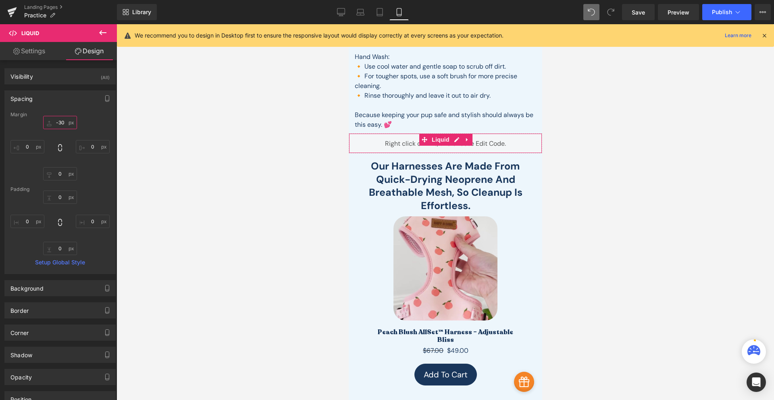
click at [60, 122] on input "-30" at bounding box center [60, 122] width 34 height 13
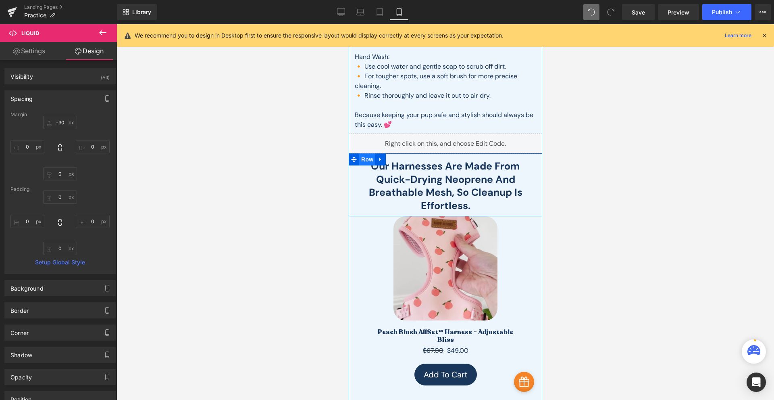
click at [364, 159] on span "Row" at bounding box center [367, 159] width 16 height 12
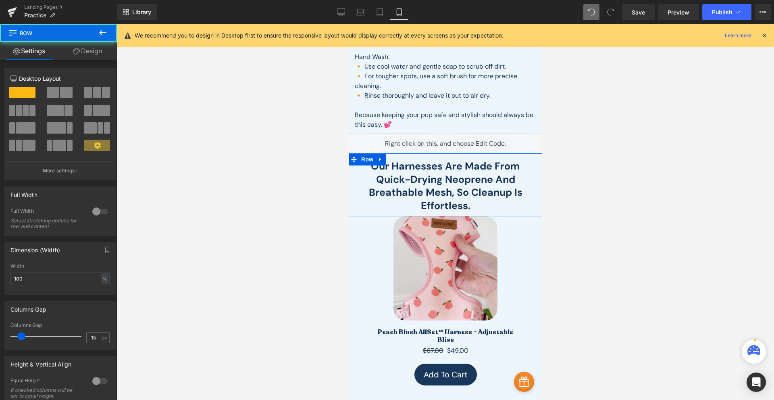
click at [98, 57] on link "Design" at bounding box center [87, 51] width 58 height 18
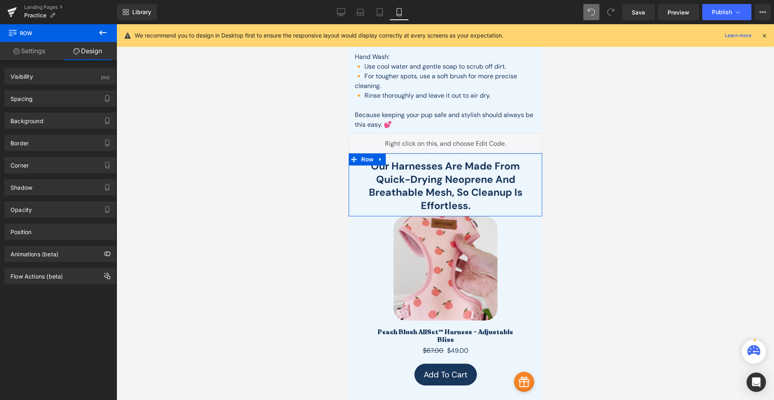
click at [75, 87] on div "Spacing Margin 0 auto 0 auto Padding 14 0 10 0 Setup Global Style" at bounding box center [60, 95] width 121 height 22
click at [68, 96] on div "Spacing" at bounding box center [60, 98] width 111 height 15
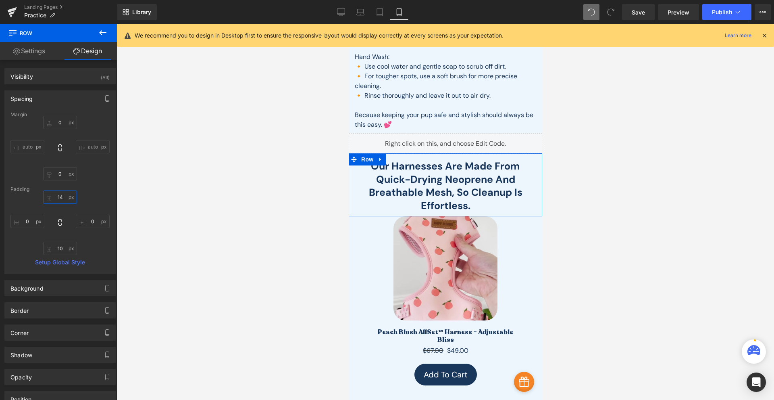
click at [58, 197] on input "14" at bounding box center [60, 196] width 34 height 13
type input "0"
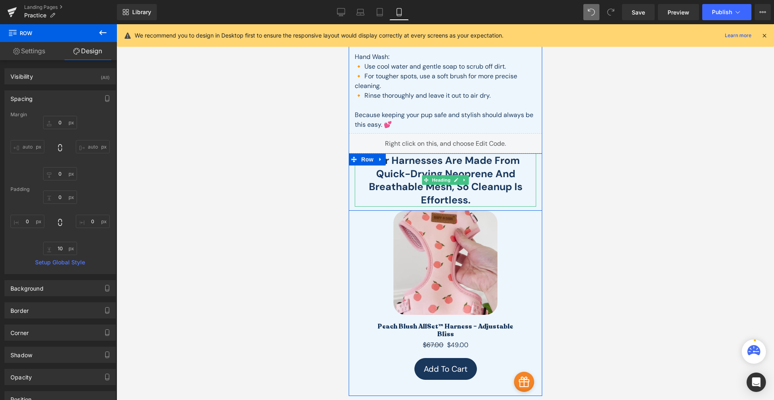
click at [430, 165] on h2 "Our harnesses are made from quick-drying neoprene and breathable mesh, so clean…" at bounding box center [445, 180] width 173 height 52
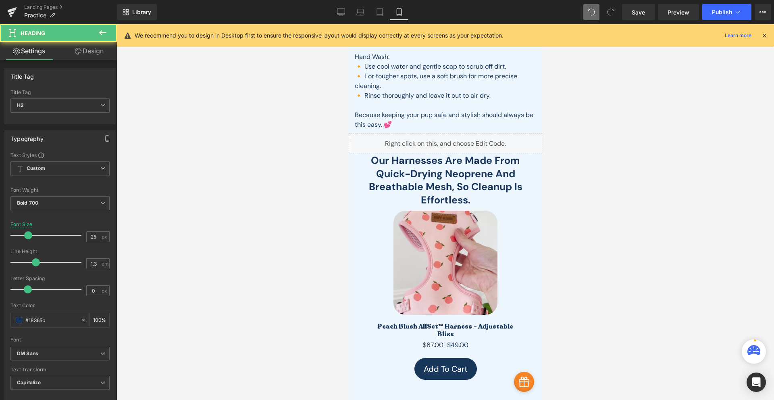
click at [77, 46] on link "Design" at bounding box center [89, 51] width 58 height 18
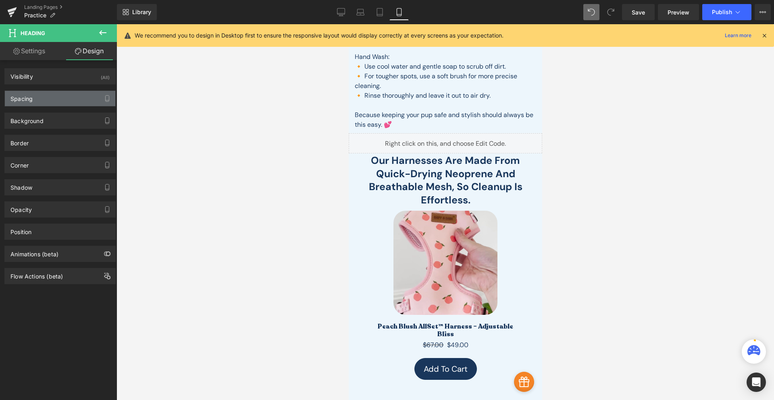
click at [59, 93] on div "Spacing" at bounding box center [60, 98] width 111 height 15
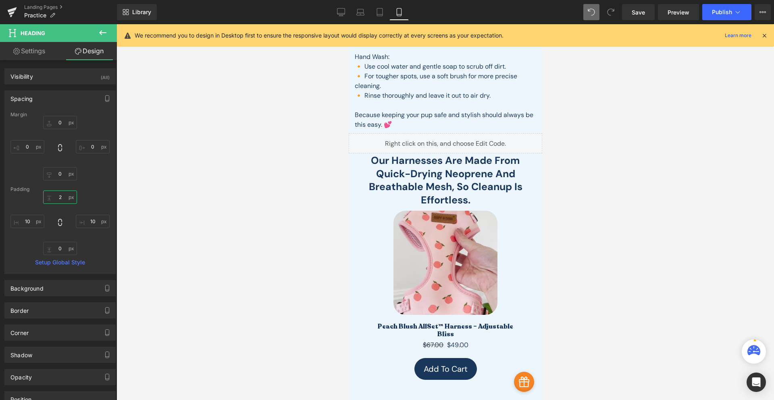
click at [63, 200] on input "2" at bounding box center [60, 196] width 34 height 13
type input "0"
click at [628, 10] on link "Save" at bounding box center [638, 12] width 33 height 16
click at [339, 7] on link "Desktop" at bounding box center [341, 12] width 19 height 16
